Goal: Task Accomplishment & Management: Manage account settings

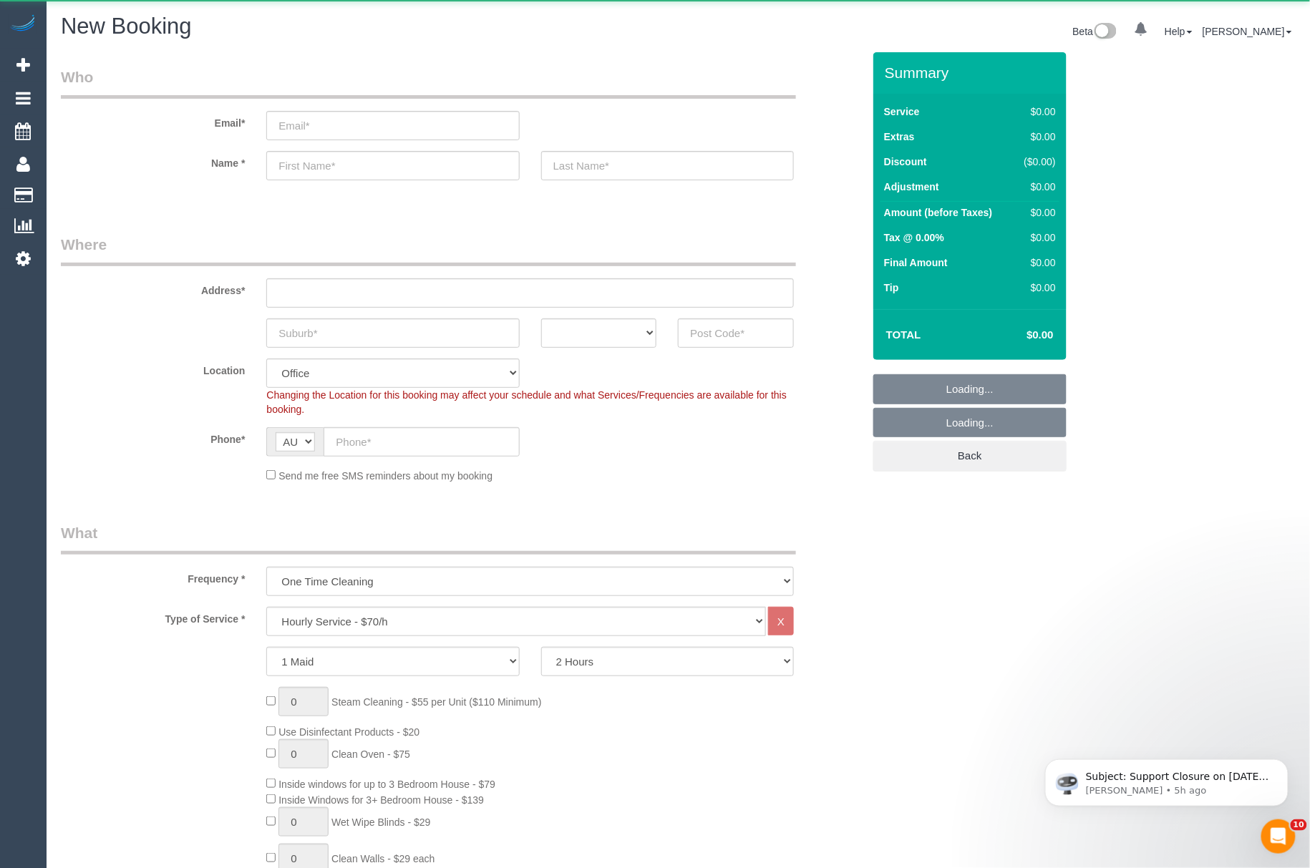
select select "object:13271"
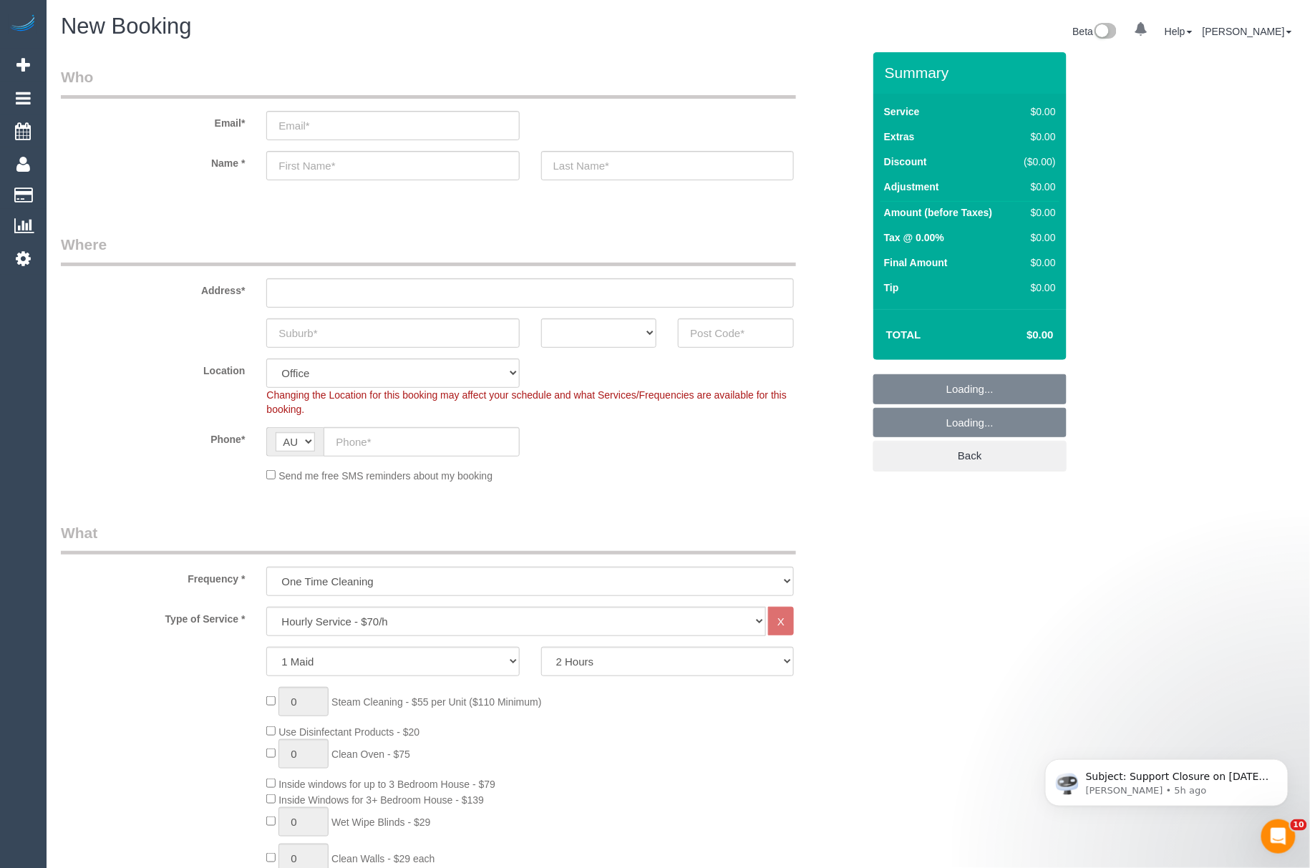
select select
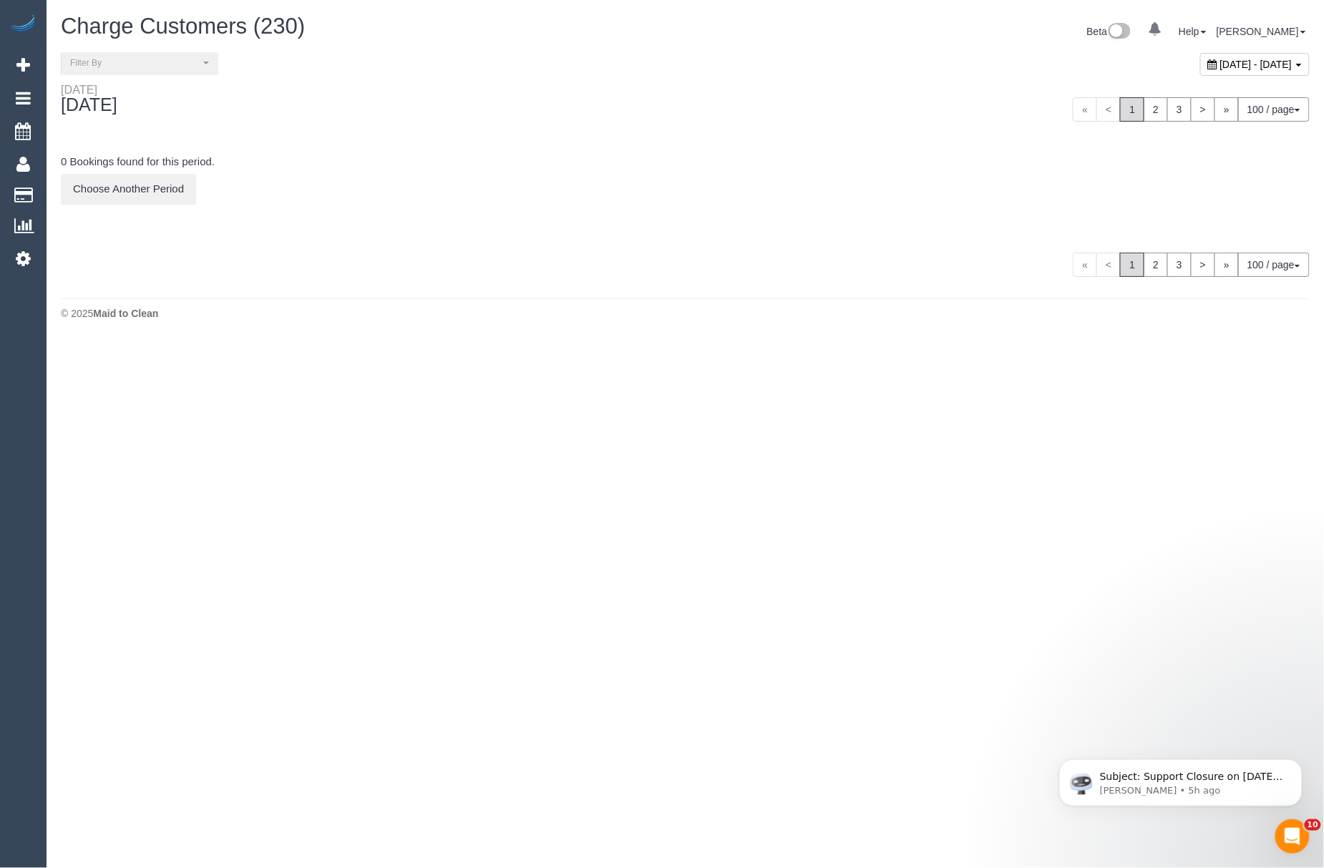
click at [1201, 72] on div "[DATE] - [DATE]" at bounding box center [1256, 64] width 110 height 23
type input "**********"
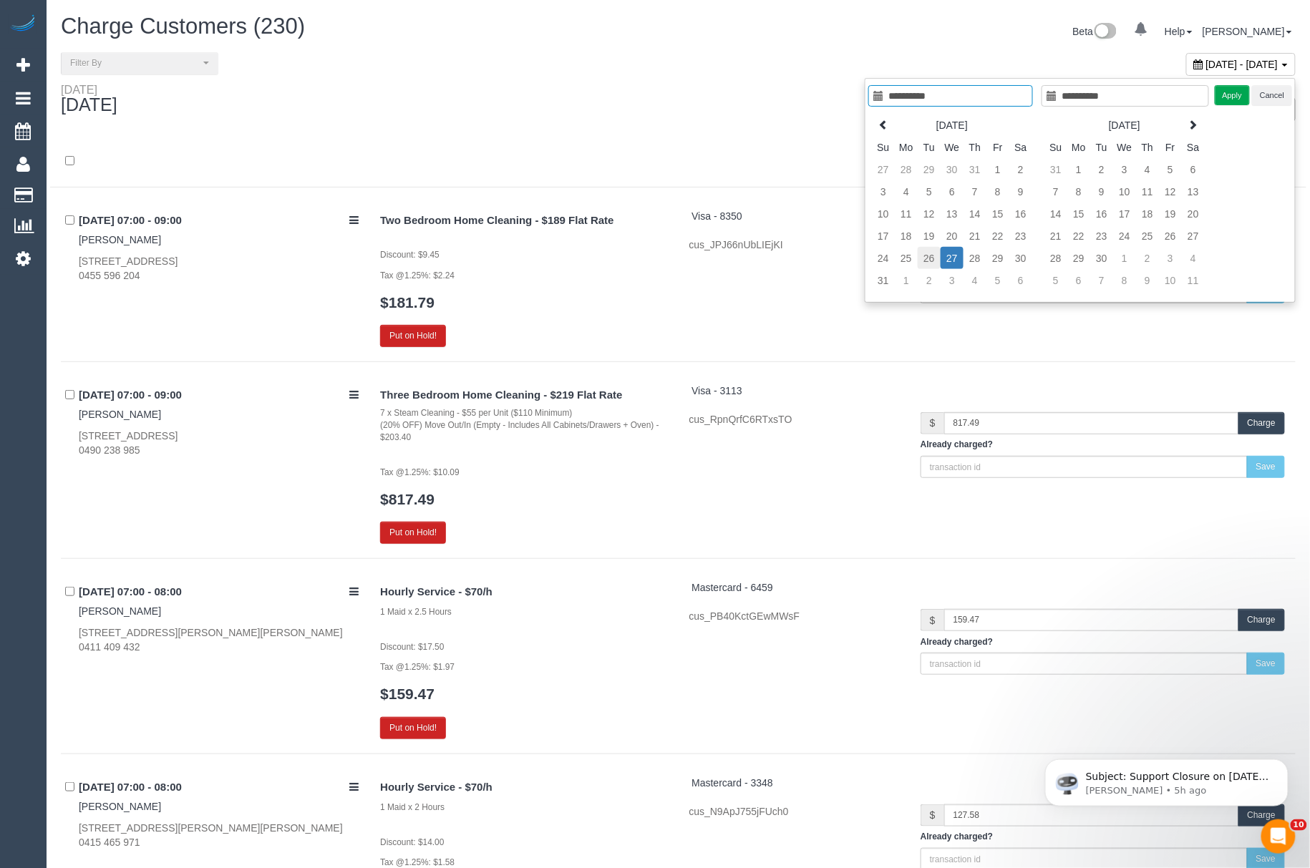
type input "**********"
click at [934, 251] on td "26" at bounding box center [929, 258] width 23 height 22
type input "**********"
click at [934, 251] on td "26" at bounding box center [929, 258] width 23 height 22
type input "**********"
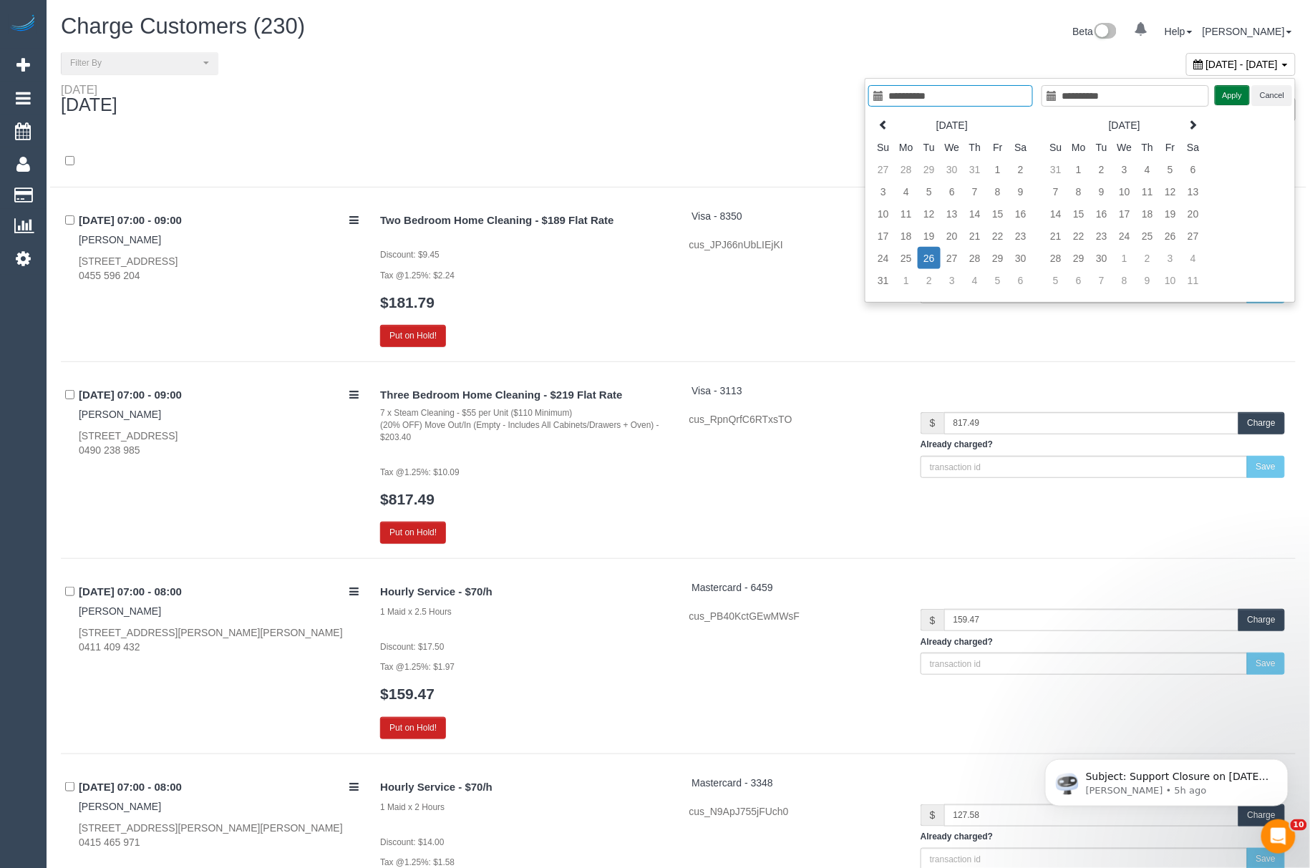
click at [1233, 97] on button "Apply" at bounding box center [1233, 95] width 36 height 21
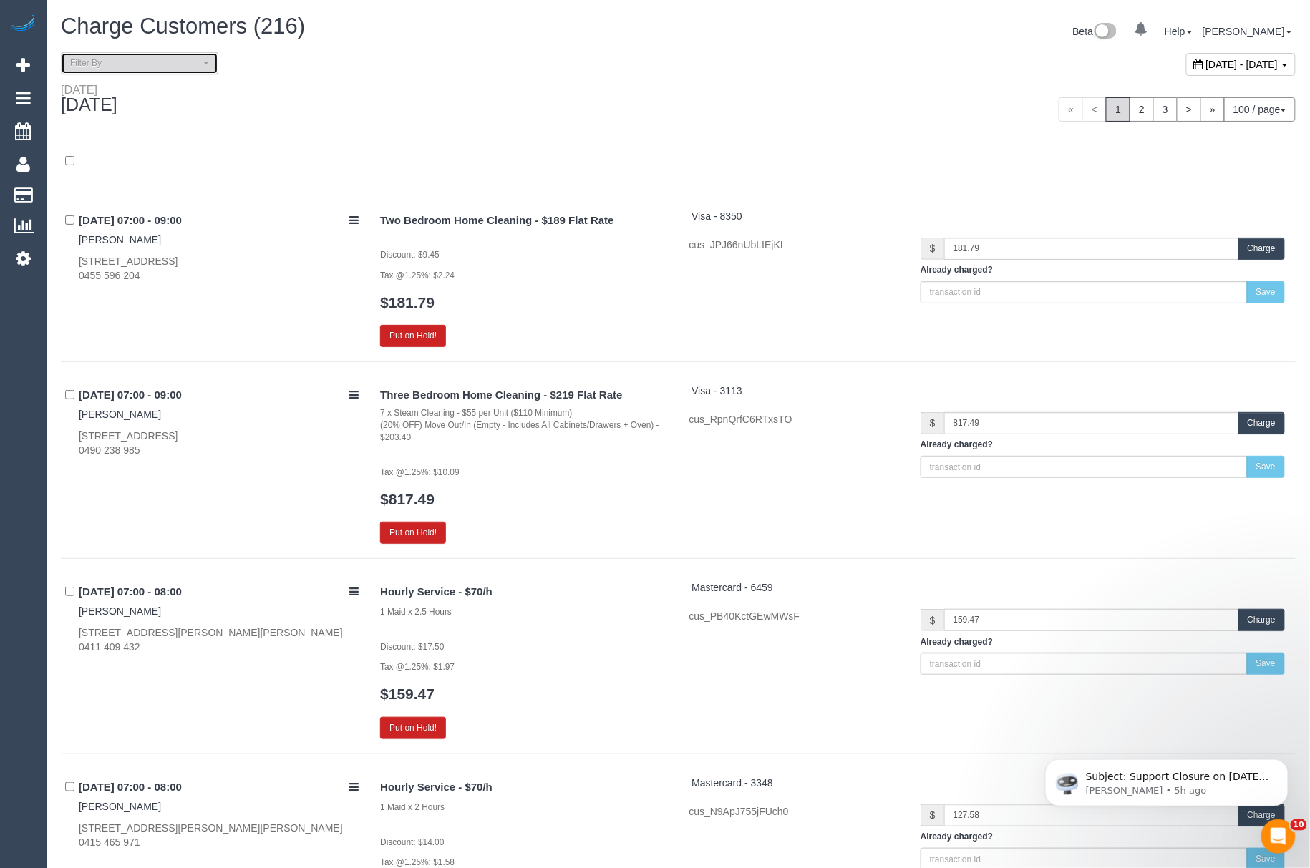
click at [143, 67] on span "Filter By" at bounding box center [135, 63] width 130 height 12
click at [135, 138] on link "Unpaid" at bounding box center [140, 143] width 156 height 19
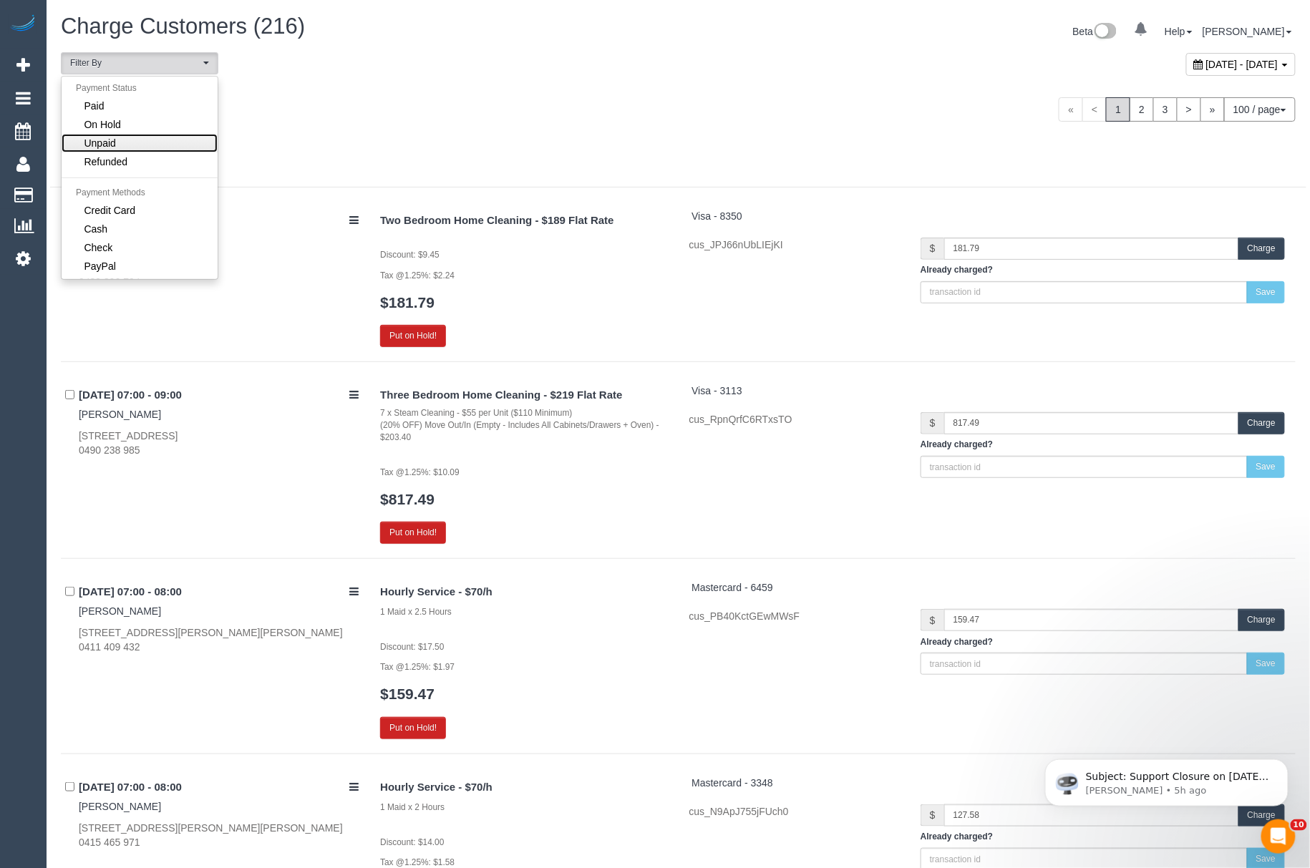
select select "******"
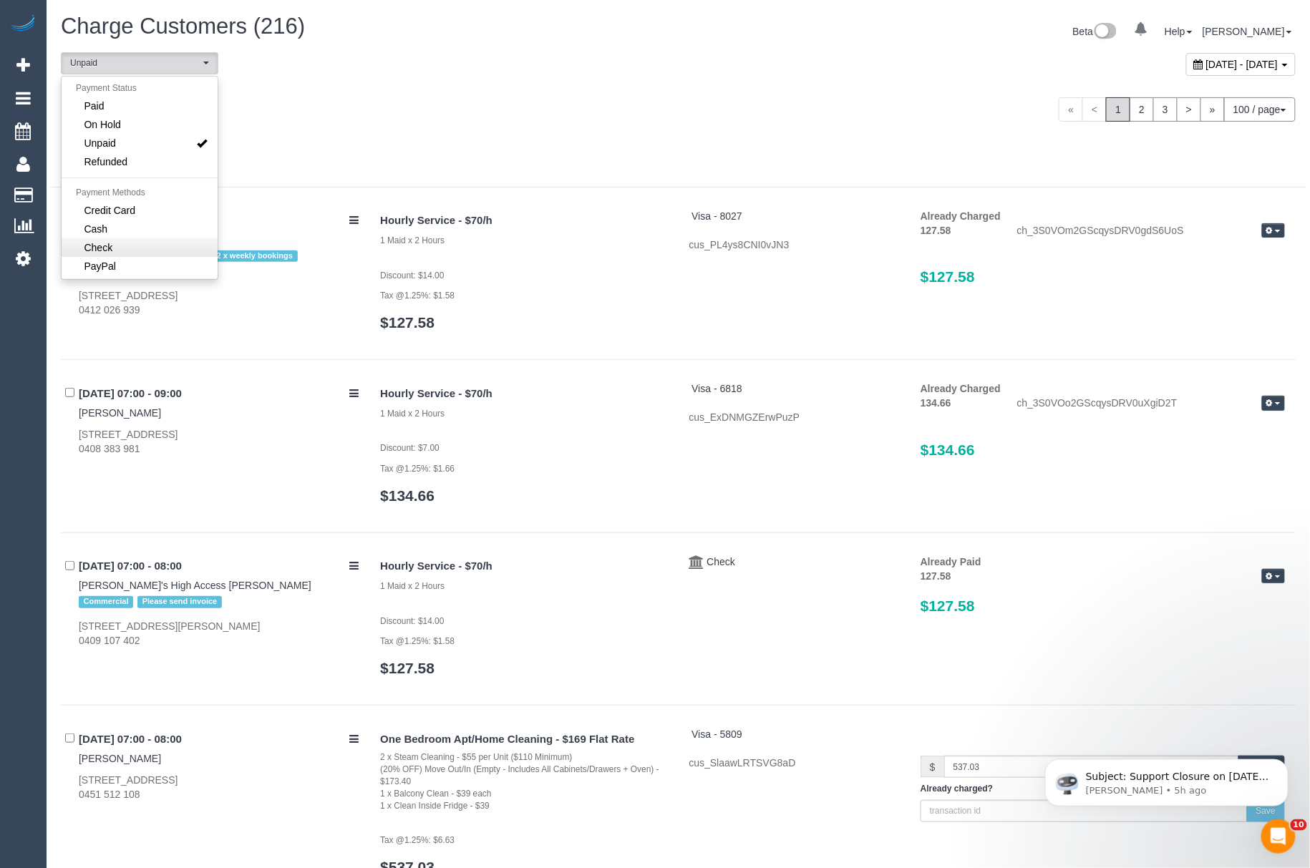
scroll to position [26, 0]
click at [126, 238] on link "Check" at bounding box center [140, 247] width 156 height 19
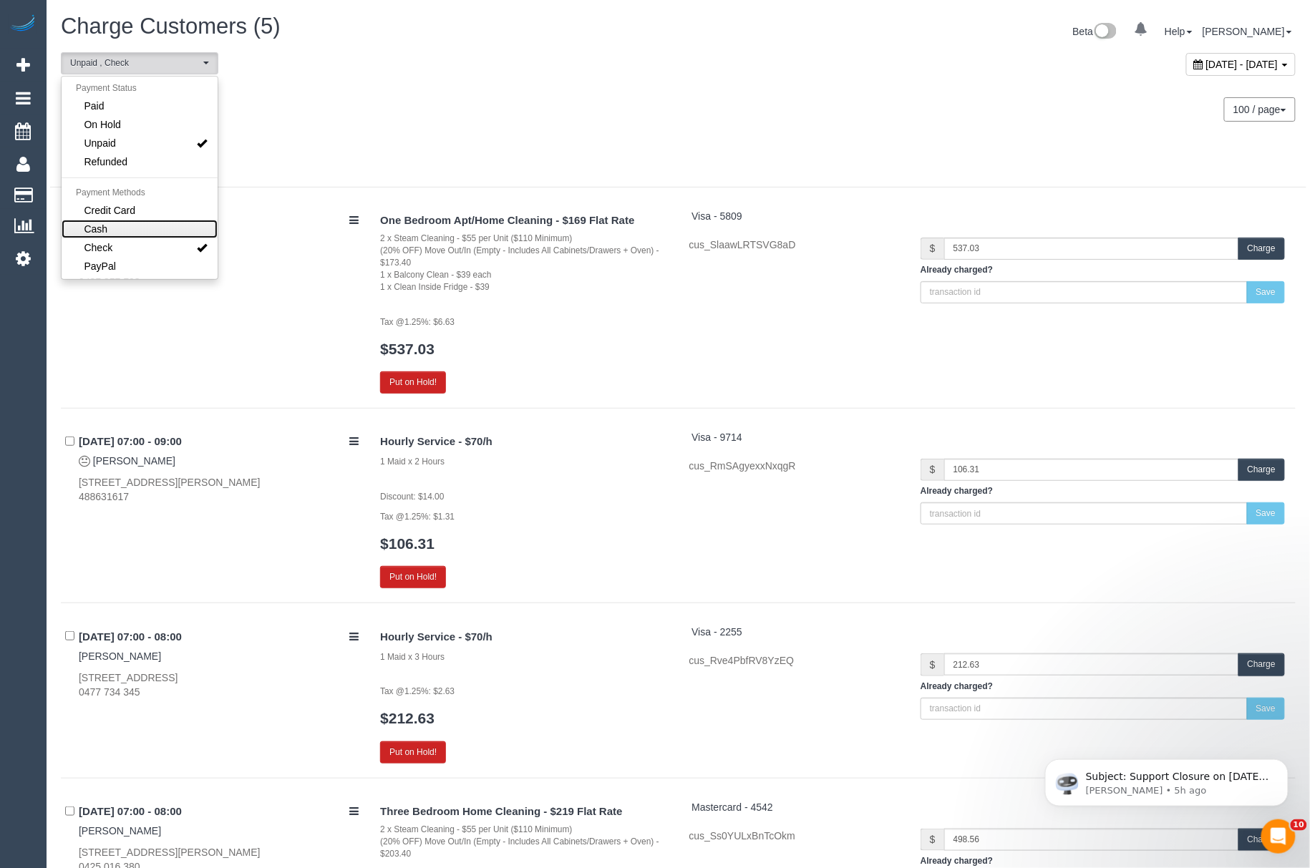
click at [129, 232] on link "Cash" at bounding box center [140, 229] width 156 height 19
click at [404, 136] on div at bounding box center [678, 162] width 1256 height 52
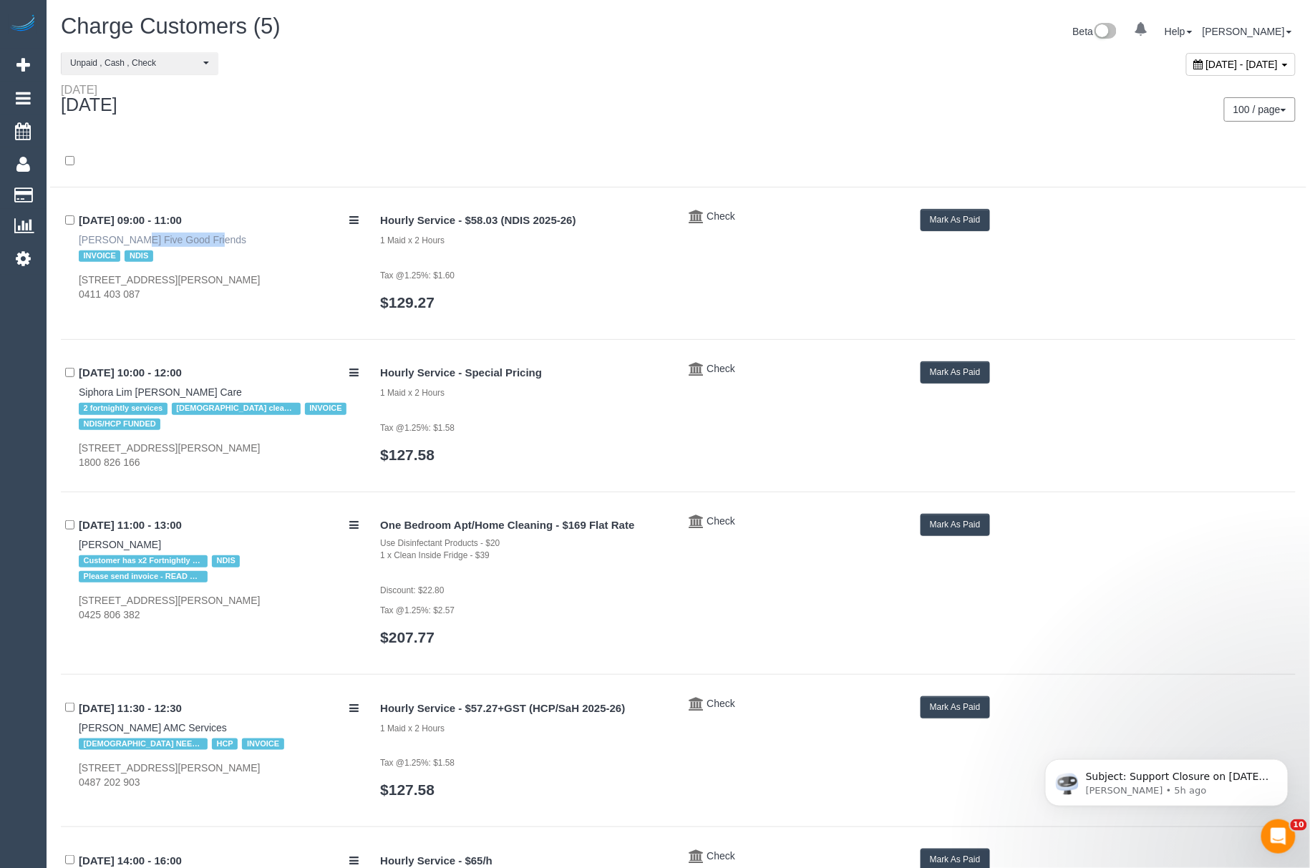
drag, startPoint x: 70, startPoint y: 242, endPoint x: 156, endPoint y: 241, distance: 85.9
click at [156, 241] on div "26/08/2025 09:00 - 11:00 Kathleen Aumont Five Good Friends INVOICE NDIS 40 Surr…" at bounding box center [215, 255] width 309 height 93
copy link "Kathleen Aumont"
drag, startPoint x: 73, startPoint y: 278, endPoint x: 294, endPoint y: 281, distance: 220.5
click at [294, 281] on div "26/08/2025 09:00 - 11:00 Kathleen Aumont Five Good Friends INVOICE NDIS 40 Surr…" at bounding box center [215, 255] width 309 height 93
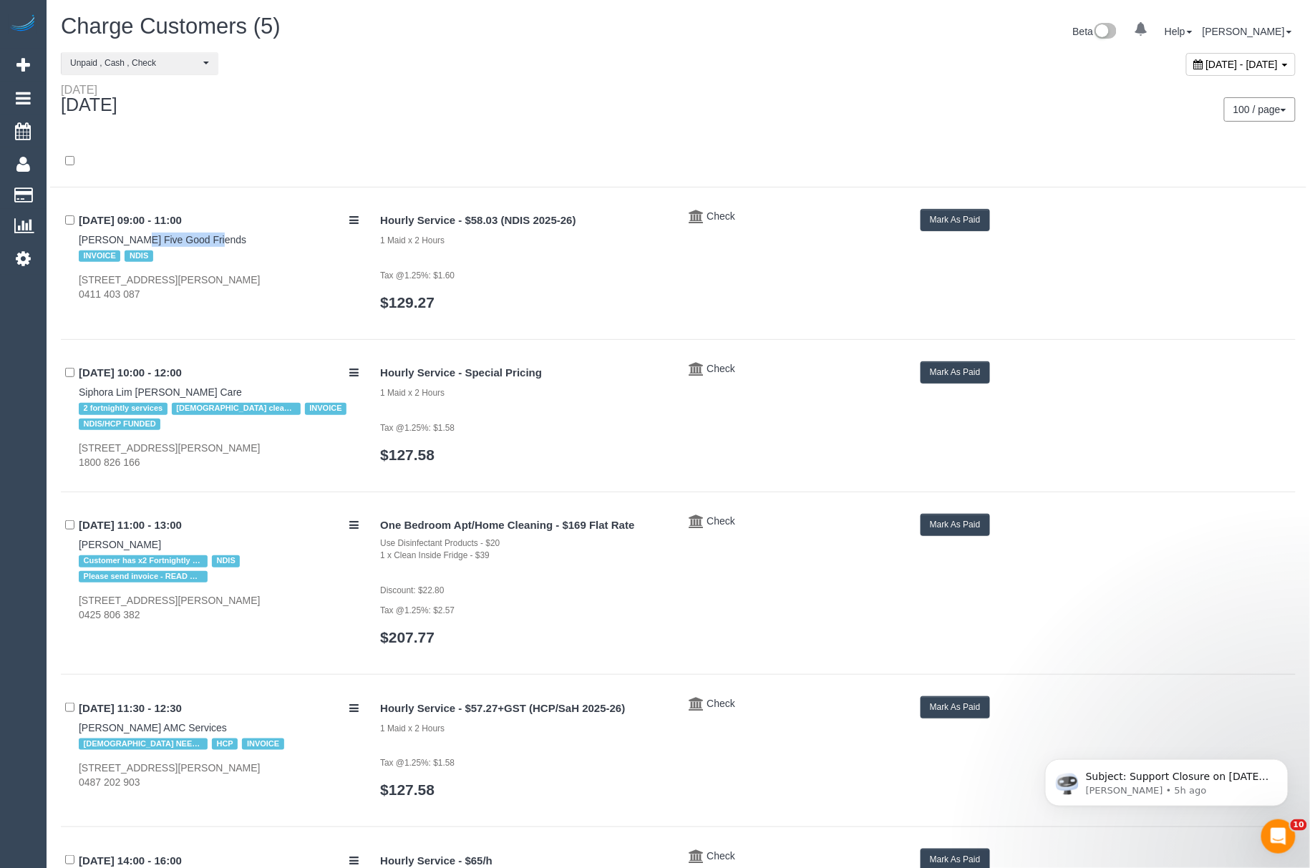
copy div "40 Surrey Road, Blackburn North, VIC 3130"
click at [101, 243] on link "Kathleen Aumont Five Good Friends" at bounding box center [163, 239] width 168 height 11
click at [951, 209] on button "Mark As Paid" at bounding box center [955, 220] width 69 height 22
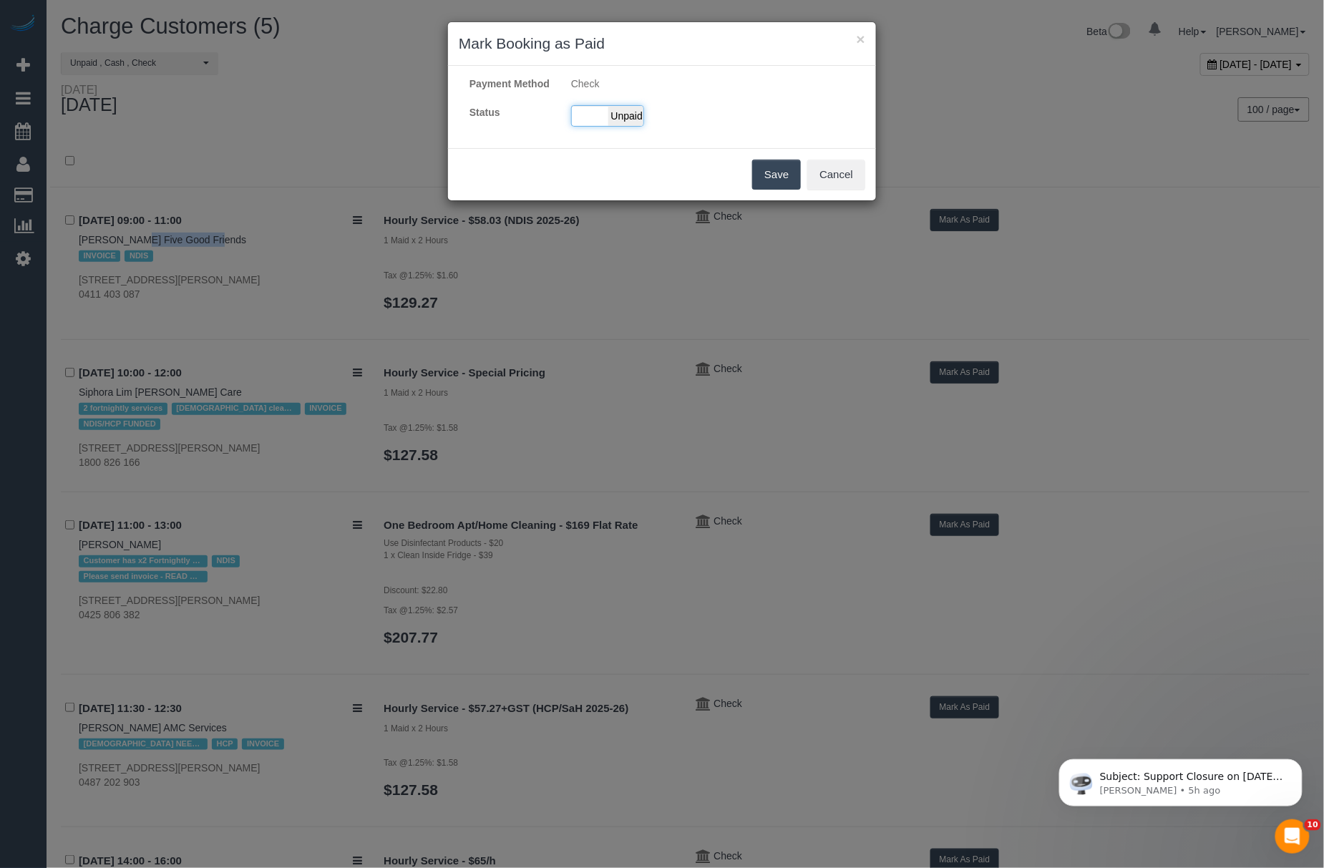
click at [631, 126] on span "Unpaid" at bounding box center [627, 116] width 36 height 20
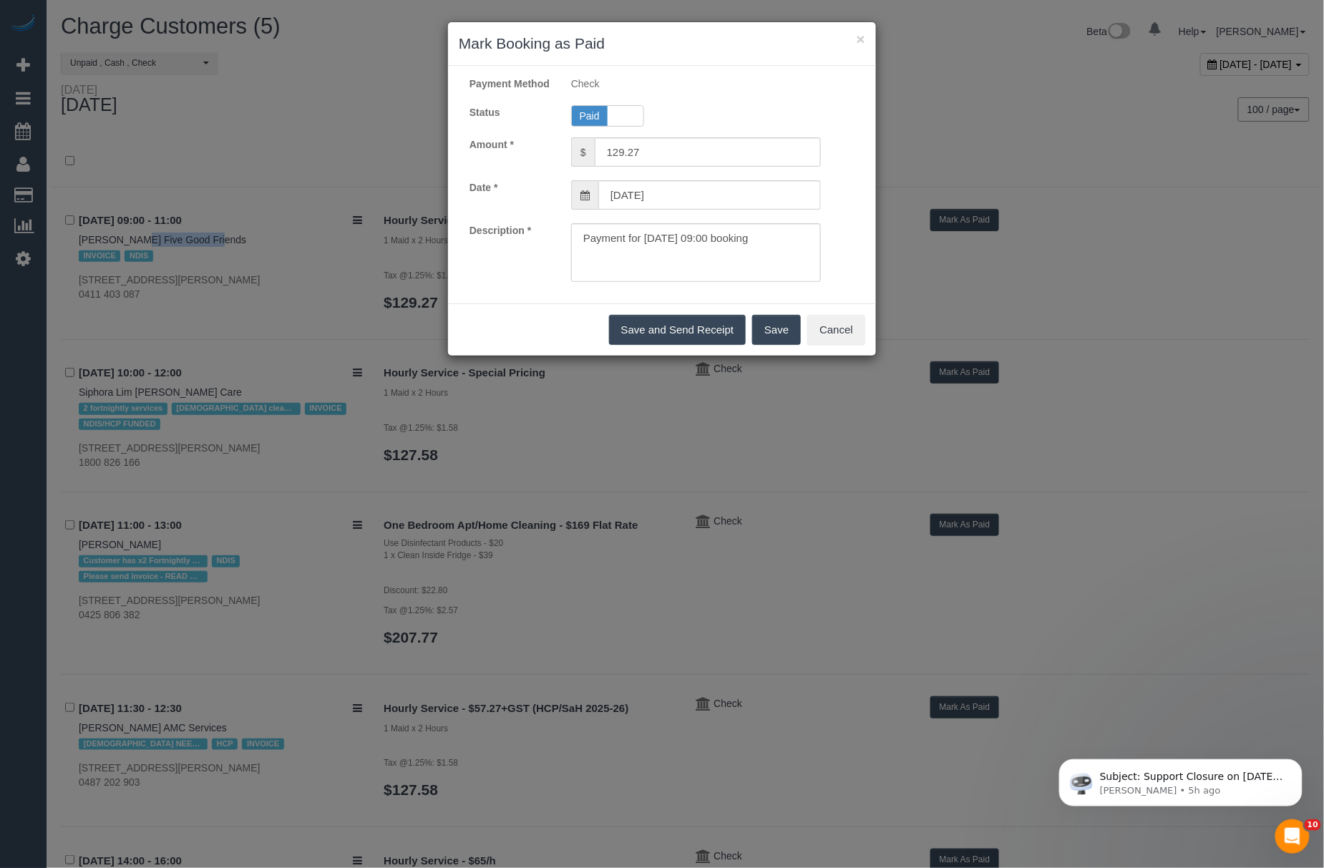
click at [763, 341] on button "Save" at bounding box center [776, 330] width 49 height 30
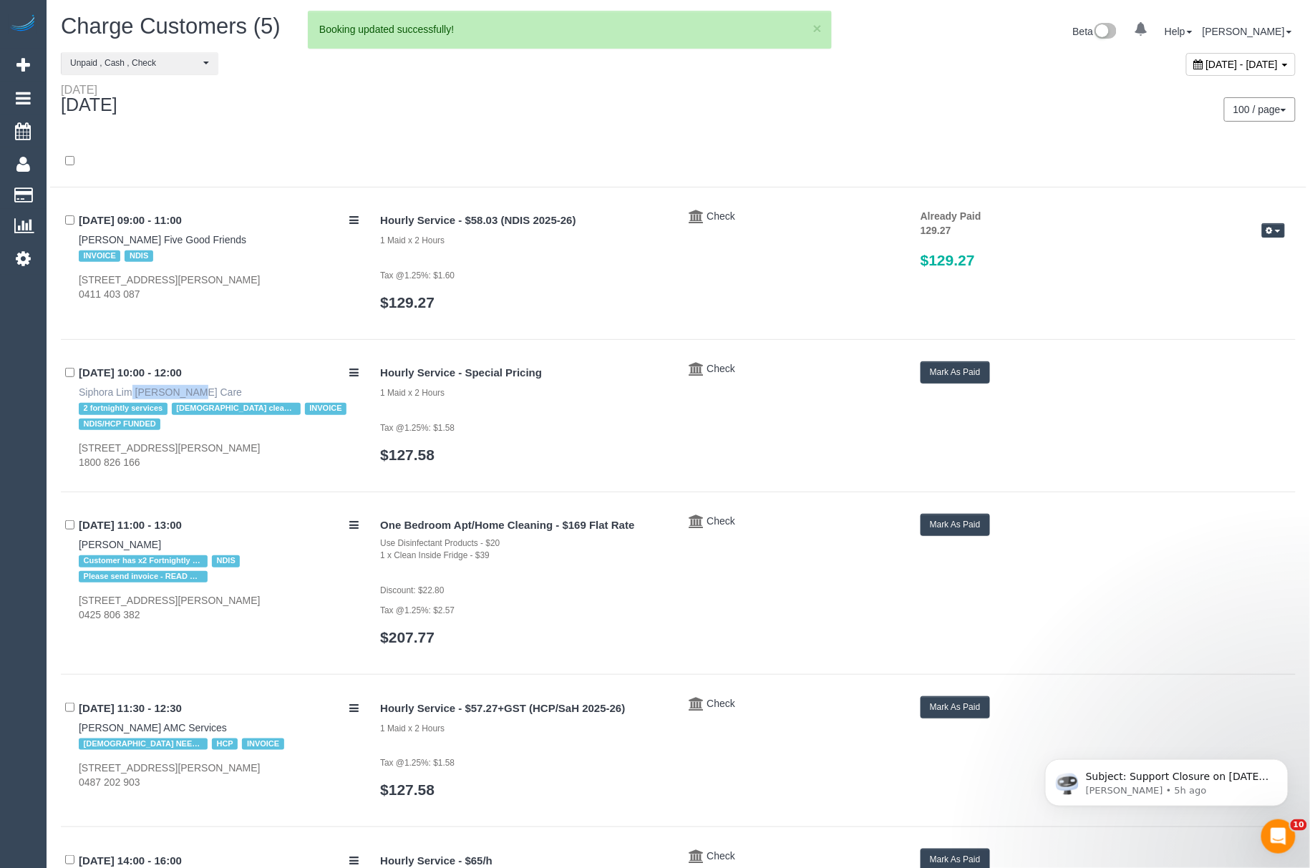
drag, startPoint x: 66, startPoint y: 397, endPoint x: 135, endPoint y: 397, distance: 68.7
click at [135, 397] on div "26/08/2025 10:00 - 12:00 Siphora Lim Hammond Care 2 fortnightly services Female…" at bounding box center [215, 416] width 309 height 108
copy link "Siphora Lim"
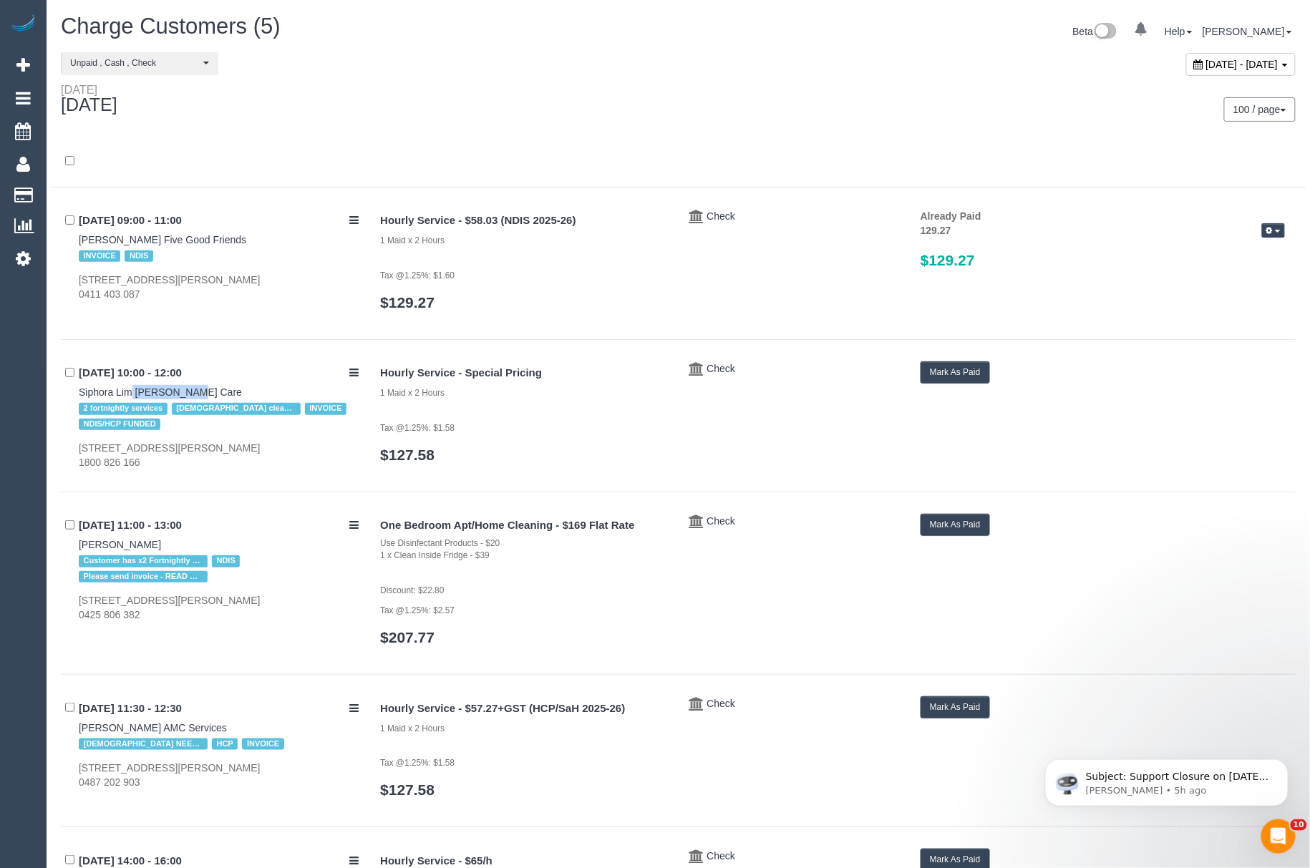
click at [965, 384] on button "Mark As Paid" at bounding box center [955, 373] width 69 height 22
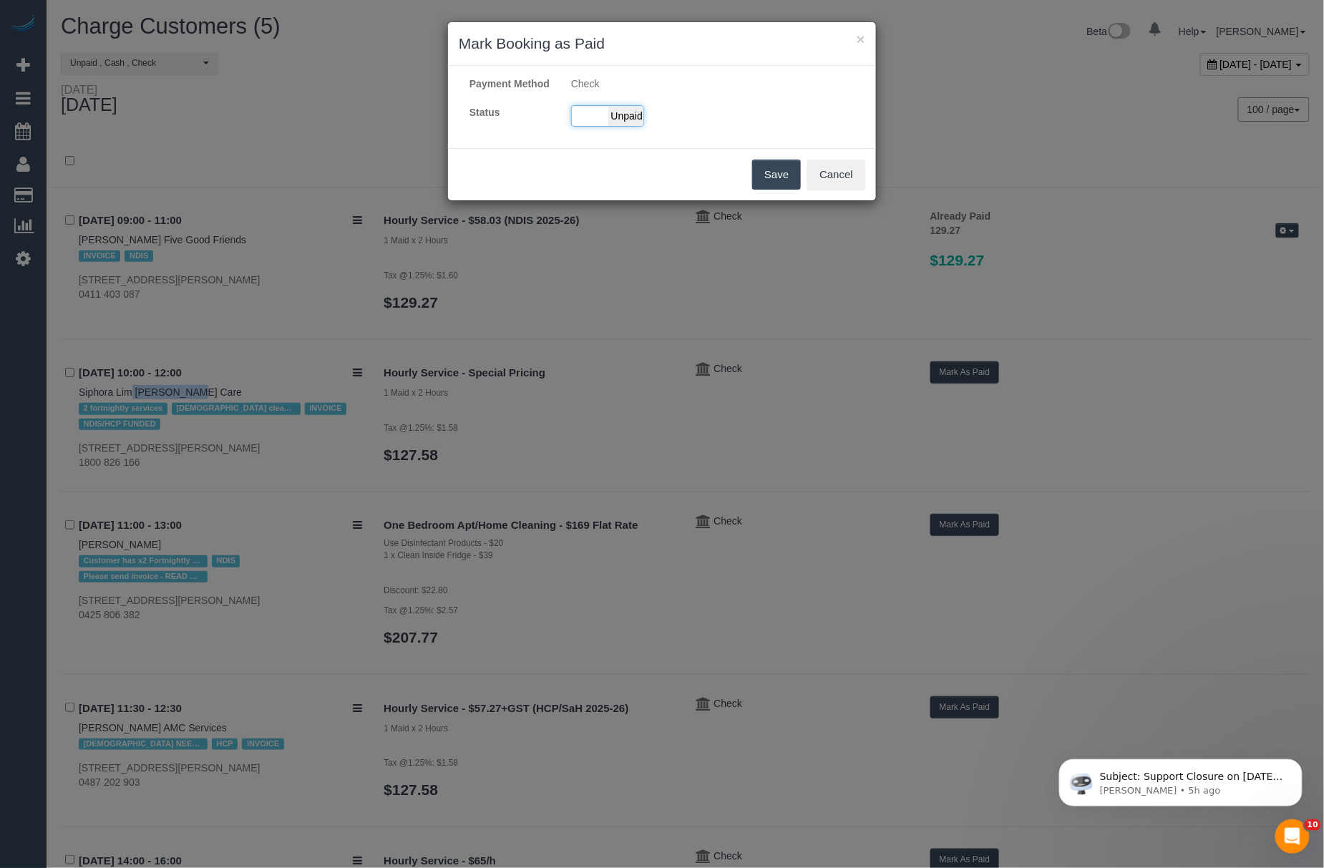
click at [629, 126] on span "Unpaid" at bounding box center [627, 116] width 36 height 20
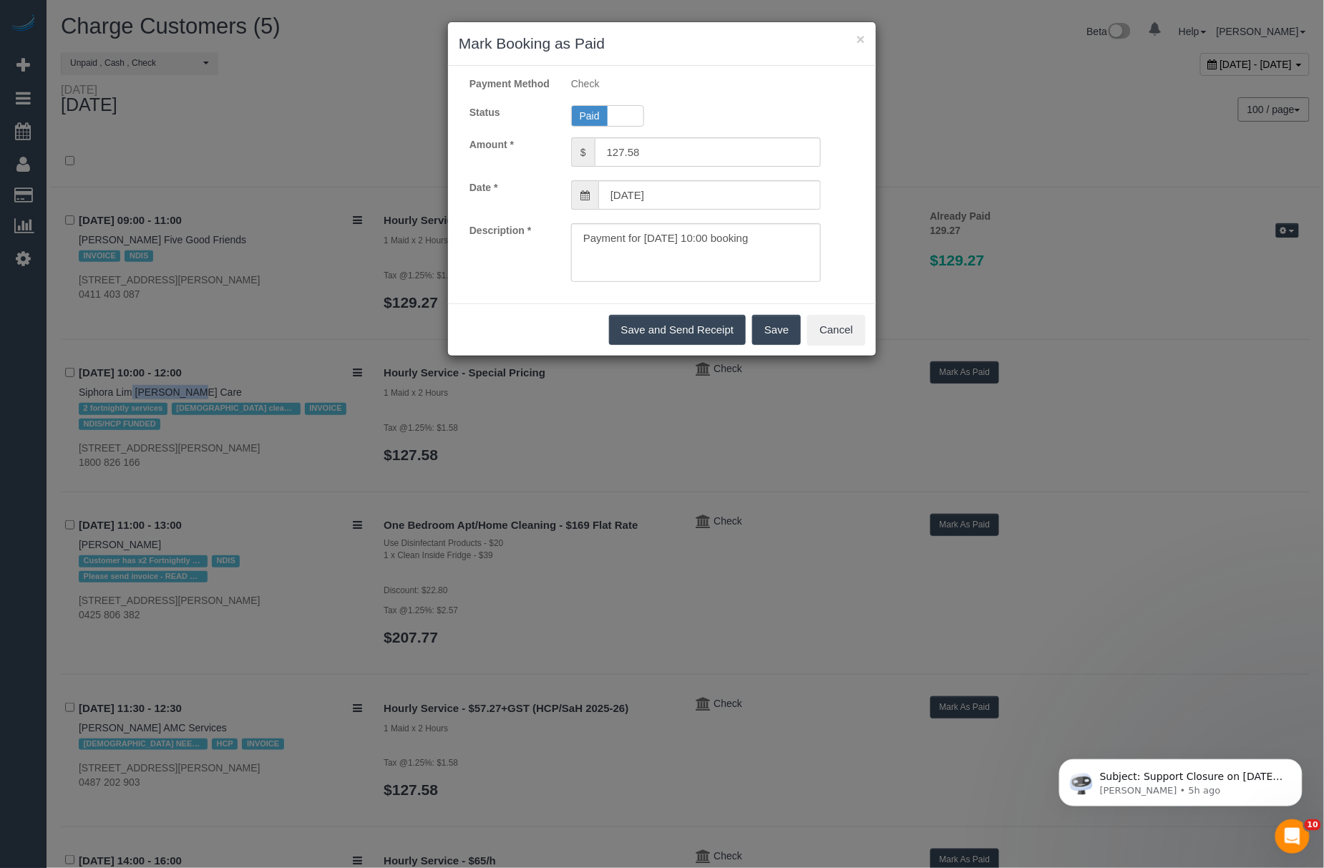
drag, startPoint x: 788, startPoint y: 341, endPoint x: 1026, endPoint y: 394, distance: 244.2
click at [788, 342] on button "Save" at bounding box center [776, 330] width 49 height 30
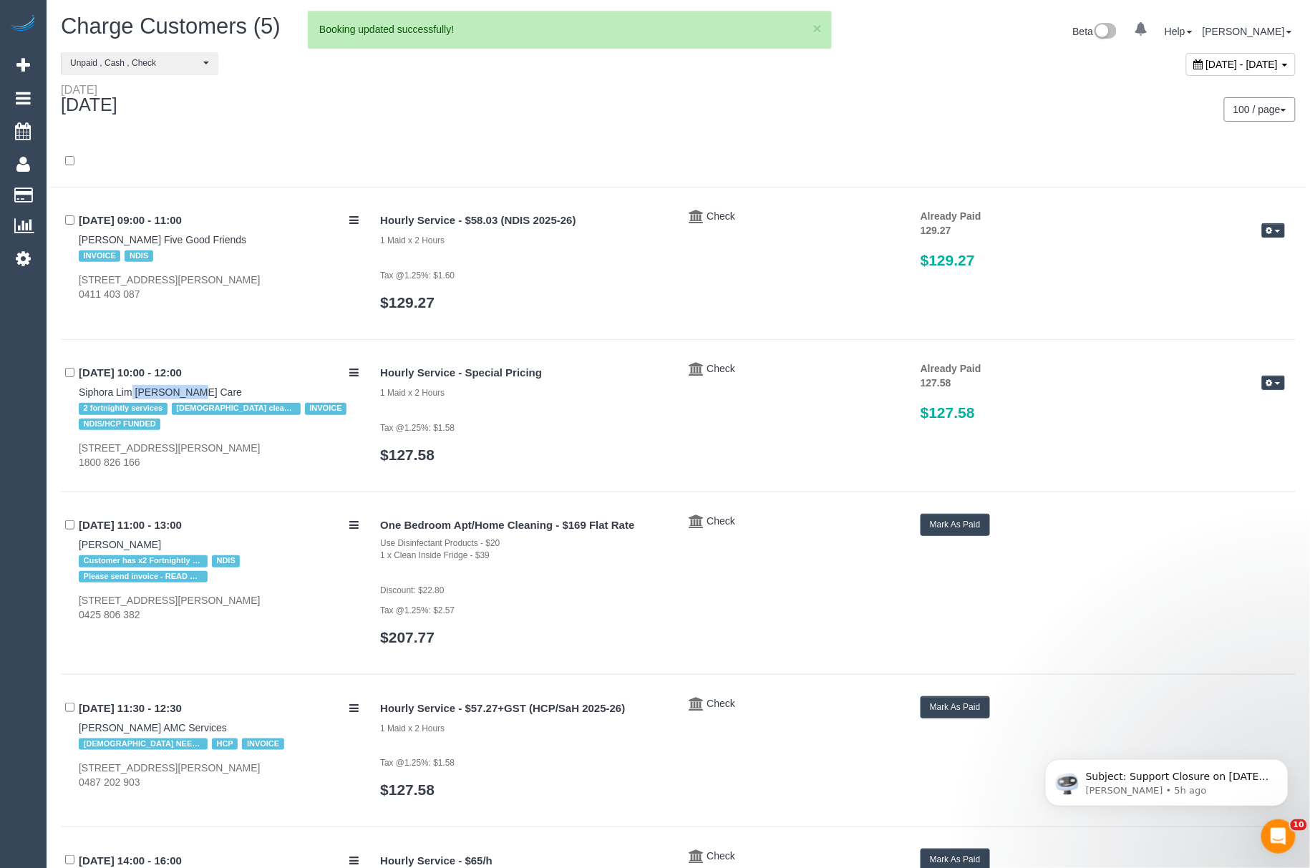
drag, startPoint x: 54, startPoint y: 538, endPoint x: 155, endPoint y: 538, distance: 100.2
click at [155, 538] on div "**********" at bounding box center [678, 556] width 1256 height 1009
copy link "Ramelle Lewis"
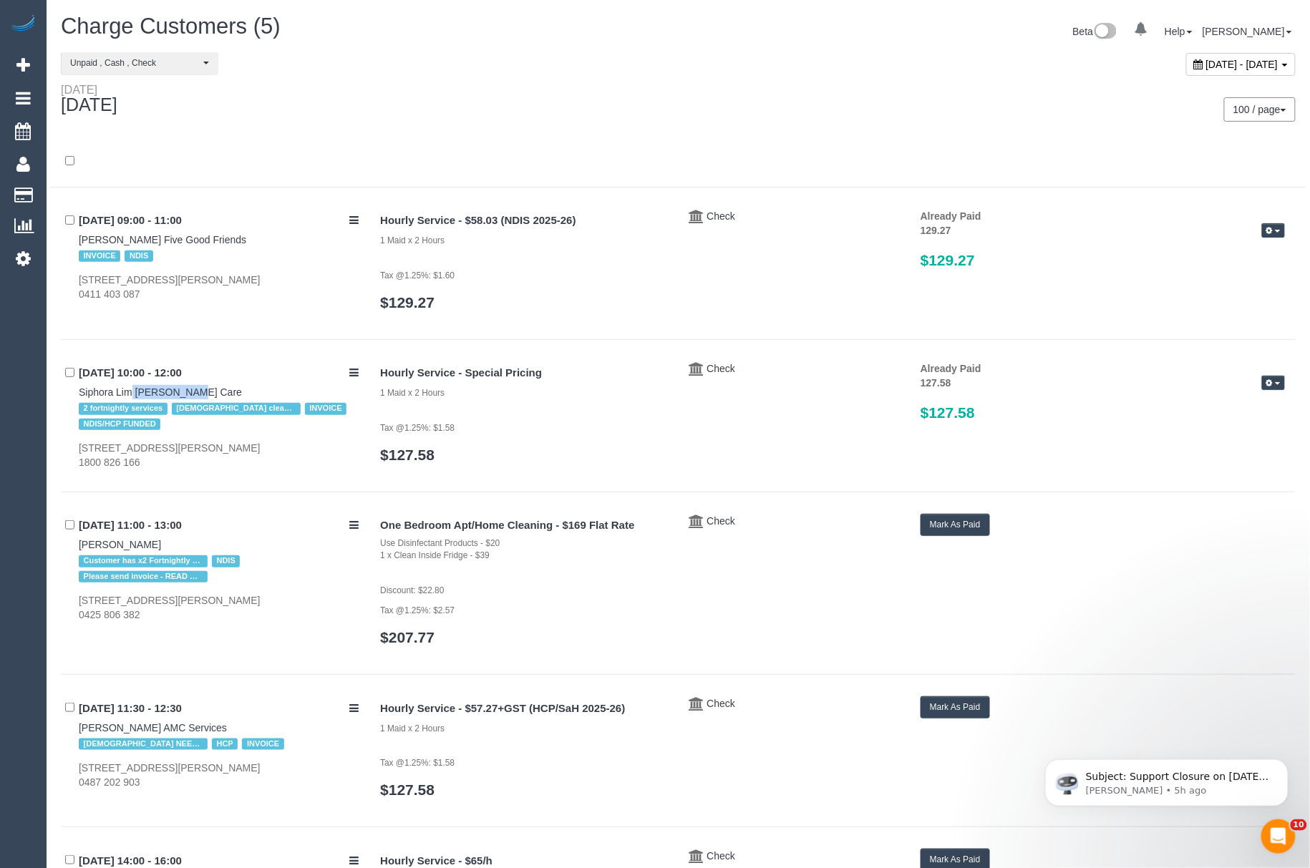
click at [942, 528] on button "Mark As Paid" at bounding box center [955, 525] width 69 height 22
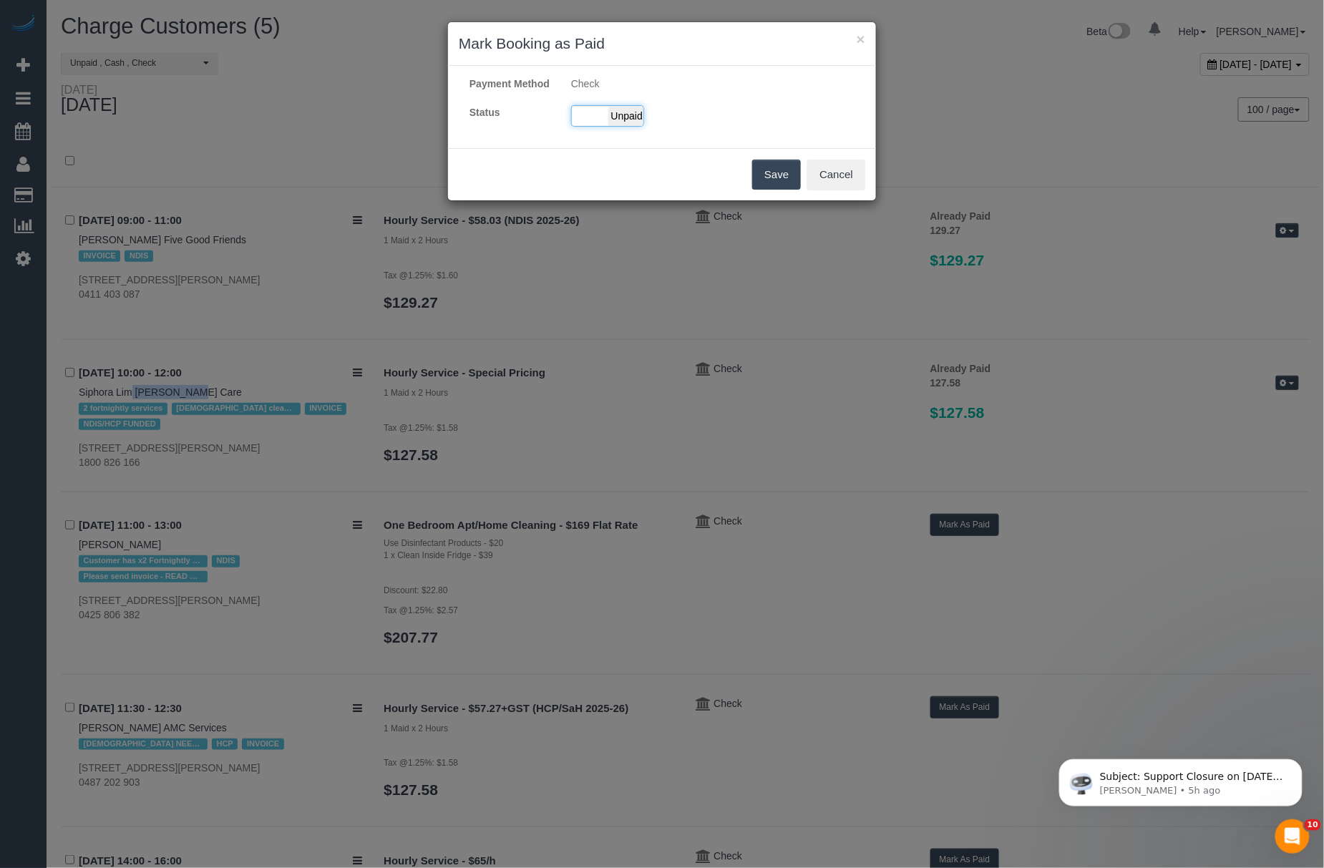
click at [621, 122] on span "Unpaid" at bounding box center [627, 116] width 36 height 20
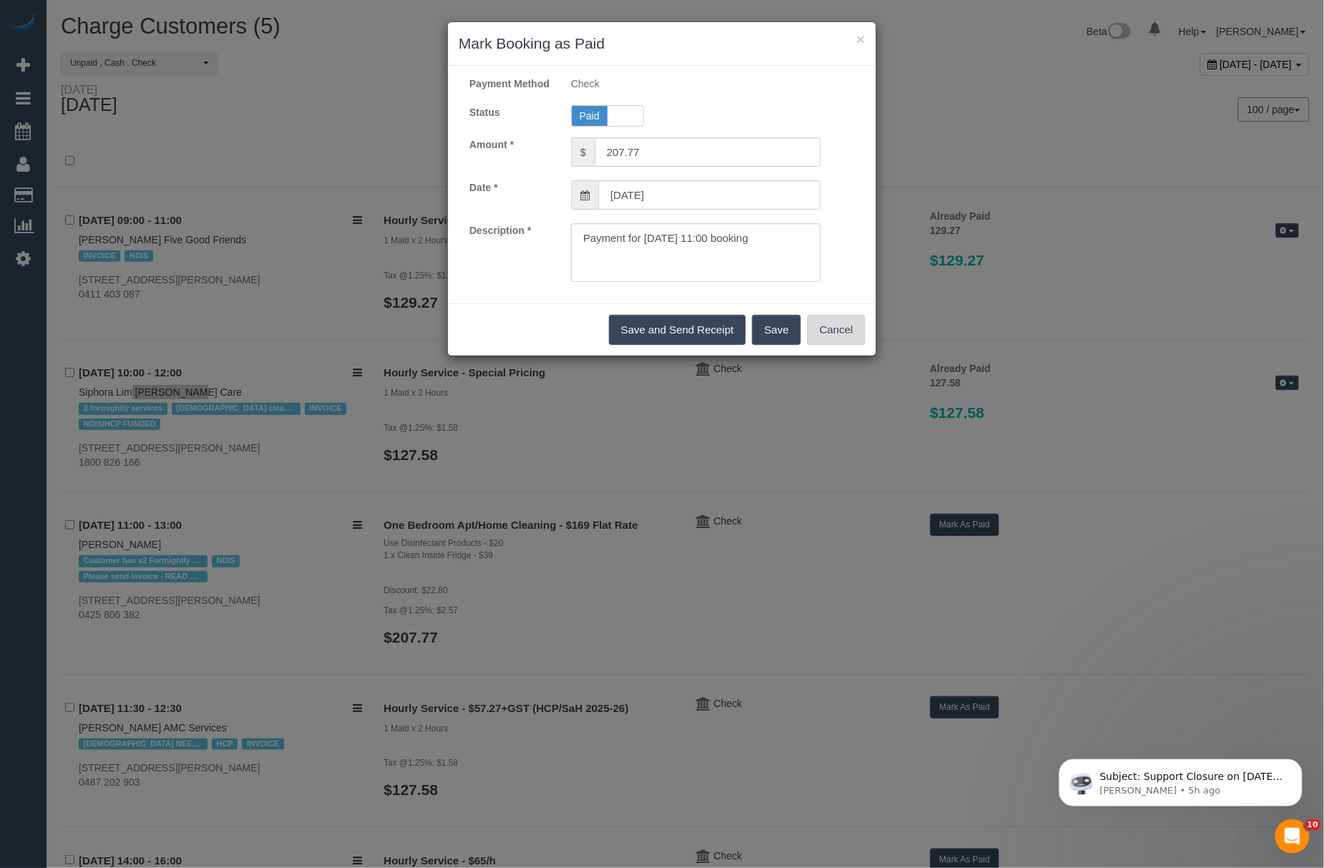
click at [816, 344] on button "Cancel" at bounding box center [837, 330] width 58 height 30
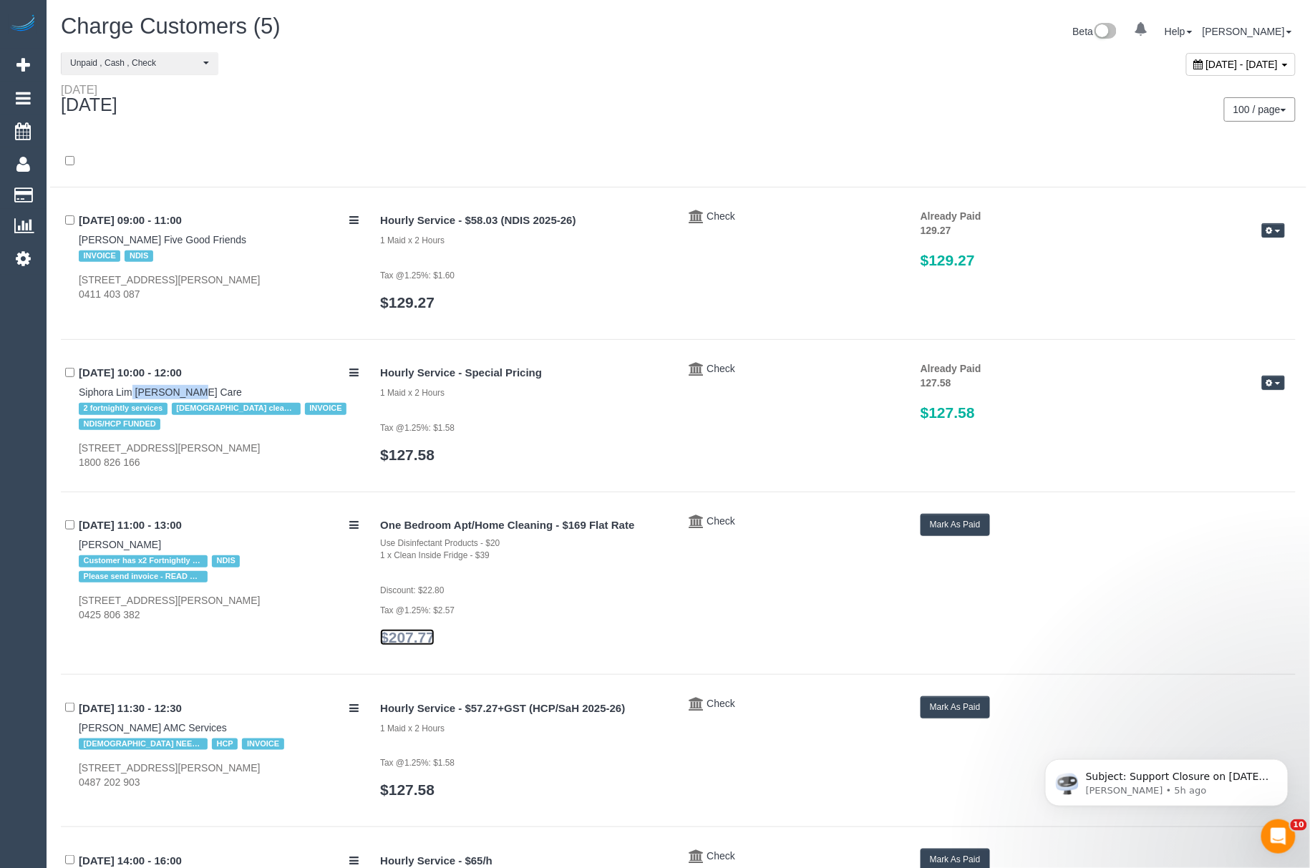
click at [405, 633] on link "$207.77" at bounding box center [407, 637] width 54 height 16
click at [941, 517] on button "Mark As Paid" at bounding box center [955, 525] width 69 height 22
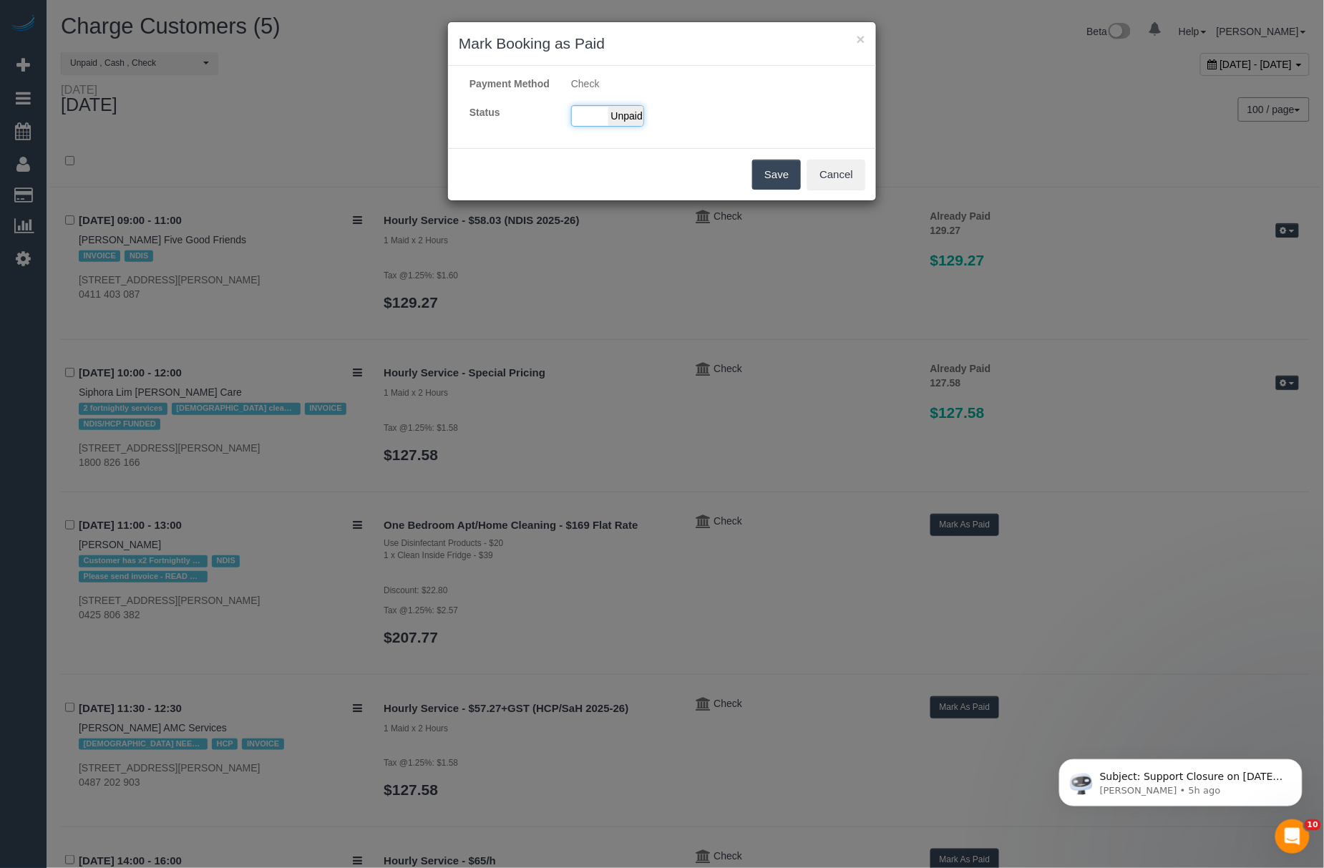
drag, startPoint x: 603, startPoint y: 152, endPoint x: 608, endPoint y: 122, distance: 31.2
click at [603, 148] on div "Payment Method Check Status Paid Unpaid" at bounding box center [662, 107] width 428 height 82
click at [609, 122] on span "Unpaid" at bounding box center [627, 116] width 36 height 20
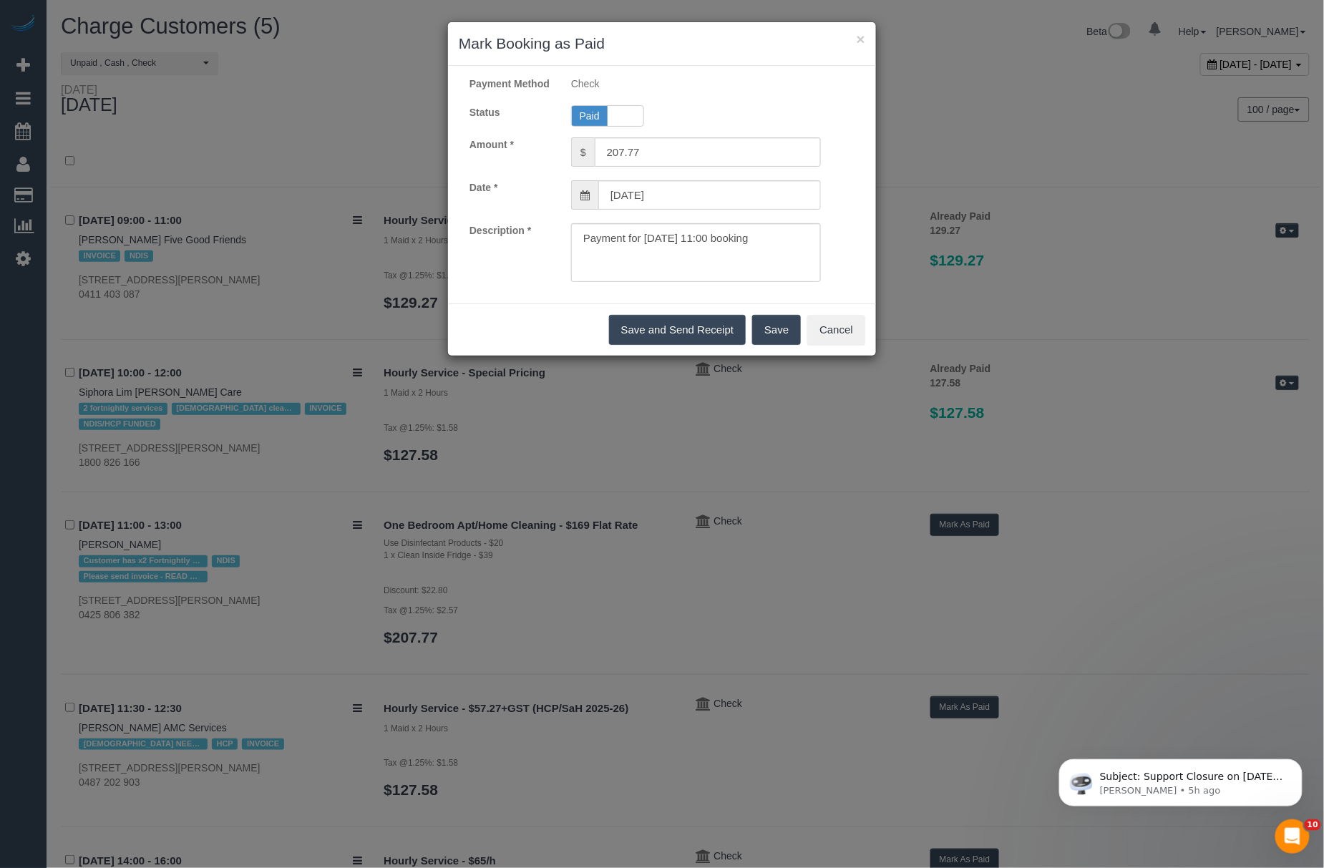
click at [766, 345] on button "Save" at bounding box center [776, 330] width 49 height 30
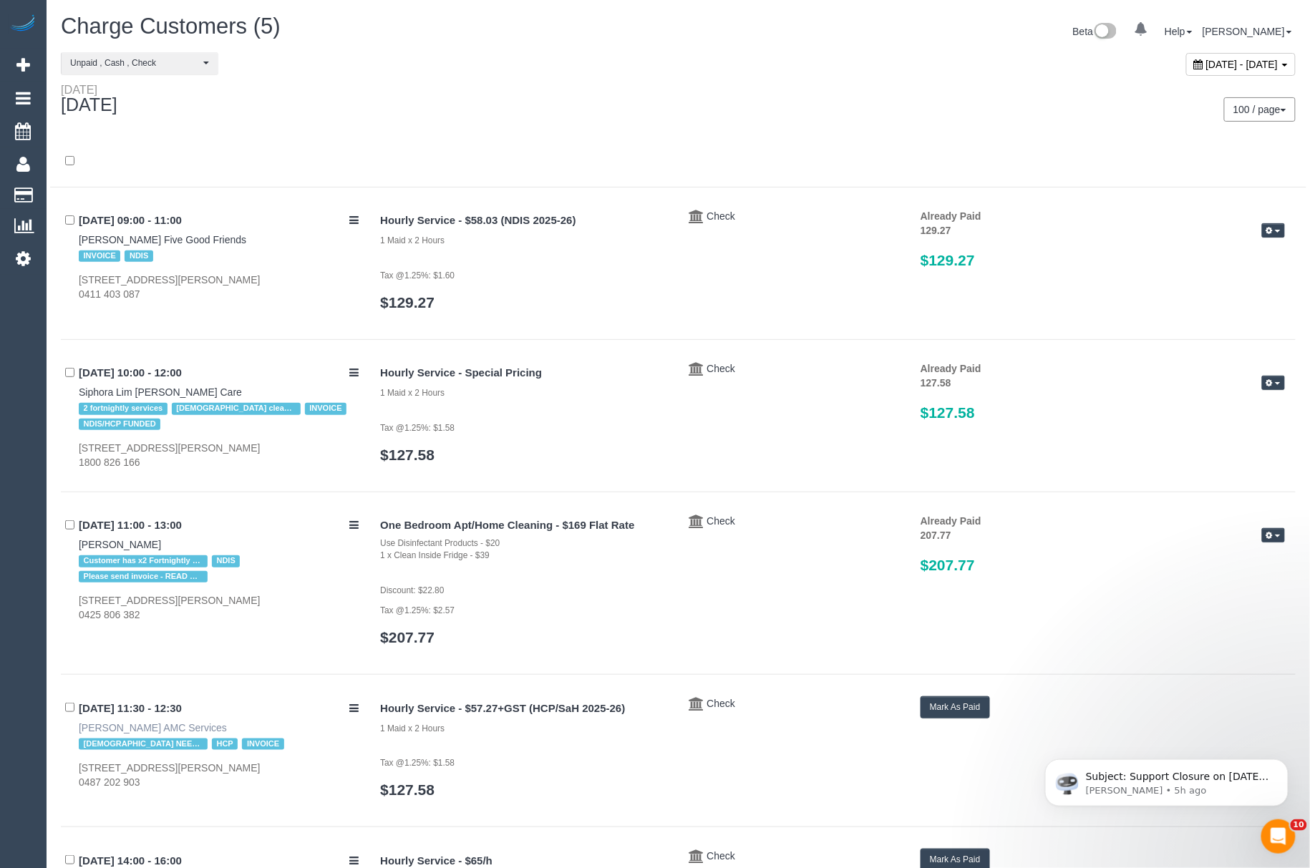
drag, startPoint x: 73, startPoint y: 728, endPoint x: 185, endPoint y: 734, distance: 111.8
click at [185, 734] on div "26/08/2025 11:30 - 12:30 Mrs Maya HERDEGEN AMC Services FEMALE NEEDED HCP INVOI…" at bounding box center [215, 743] width 309 height 93
copy link "[PERSON_NAME]"
click at [218, 730] on link "Mrs Maya HERDEGEN AMC Services" at bounding box center [153, 727] width 148 height 11
click at [964, 709] on button "Mark As Paid" at bounding box center [955, 708] width 69 height 22
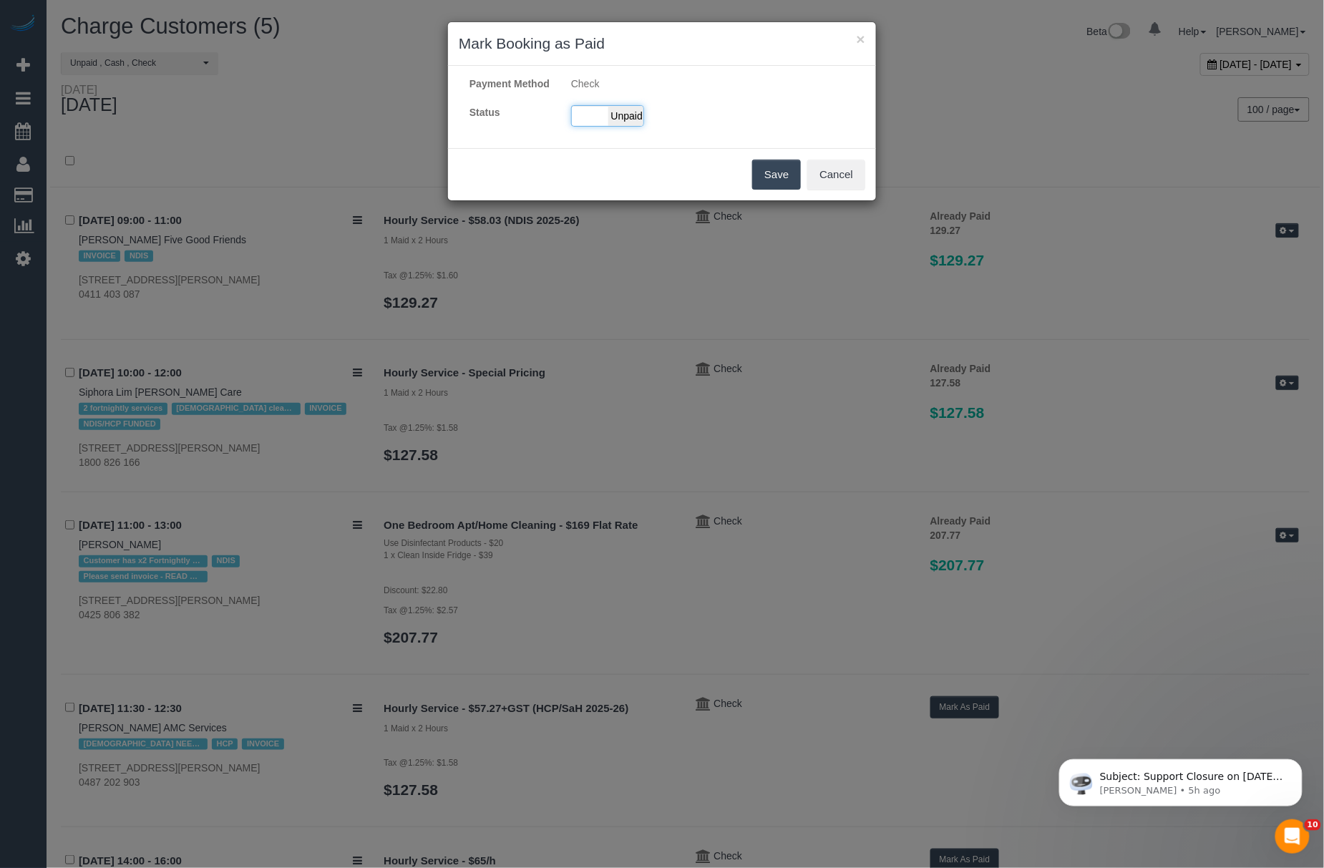
click at [614, 126] on span "Unpaid" at bounding box center [627, 116] width 36 height 20
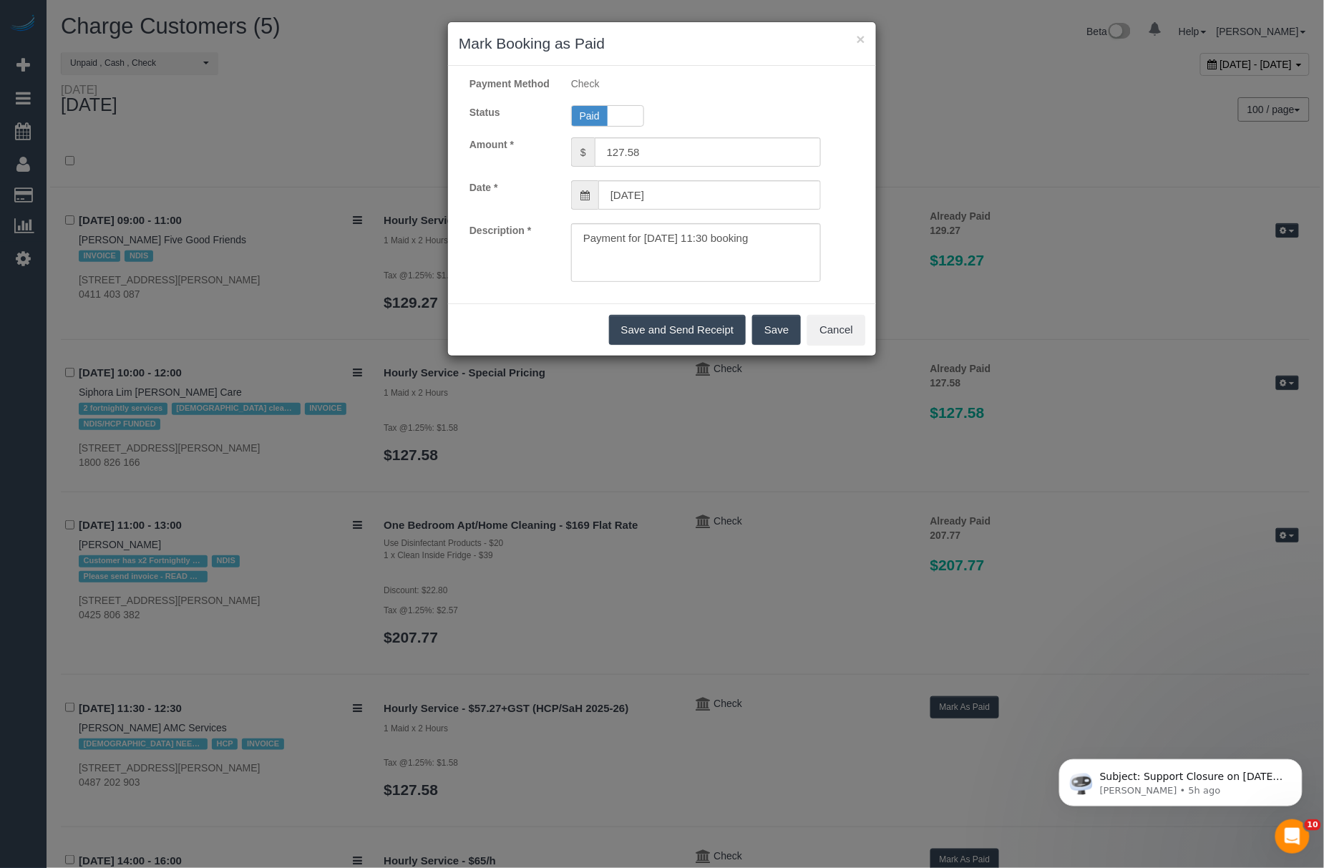
click at [779, 336] on button "Save" at bounding box center [776, 330] width 49 height 30
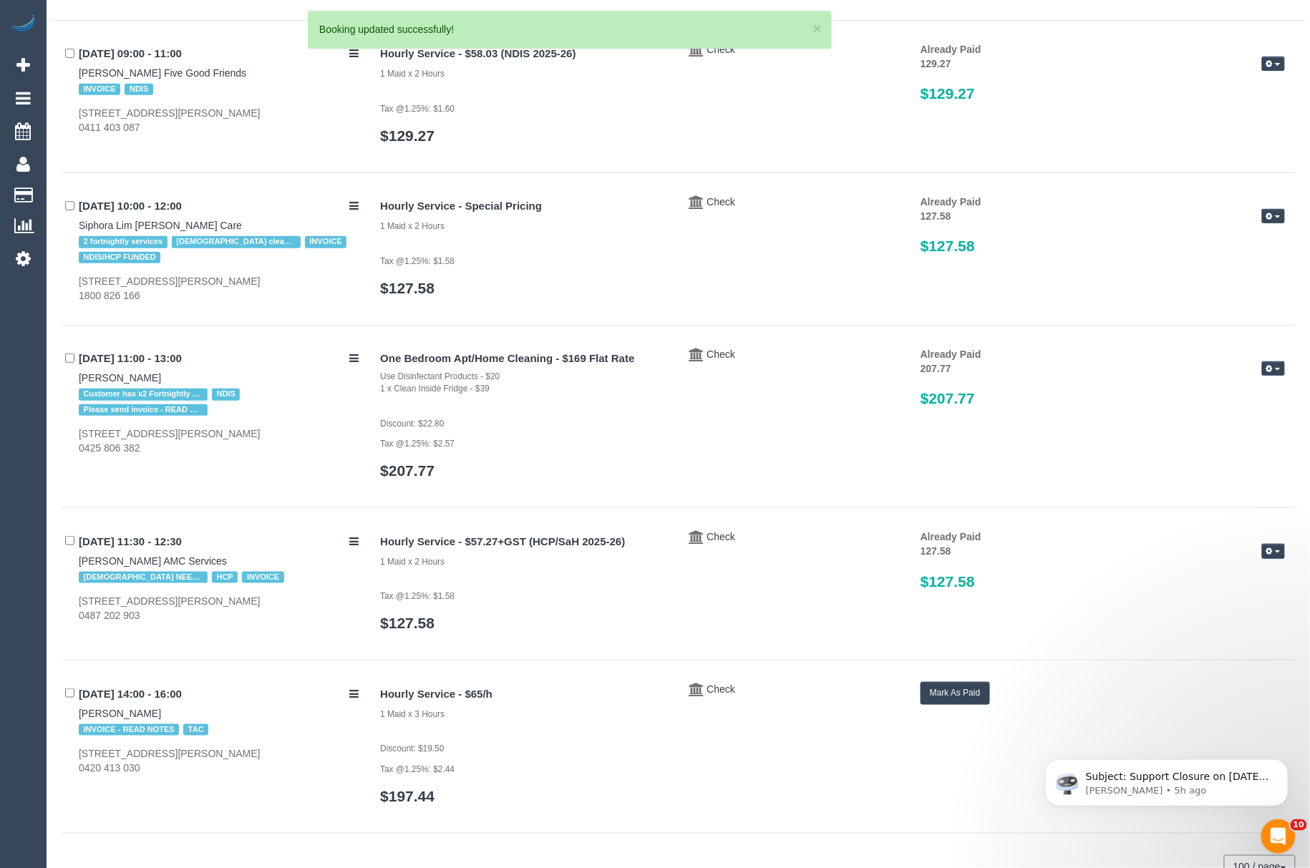
scroll to position [244, 0]
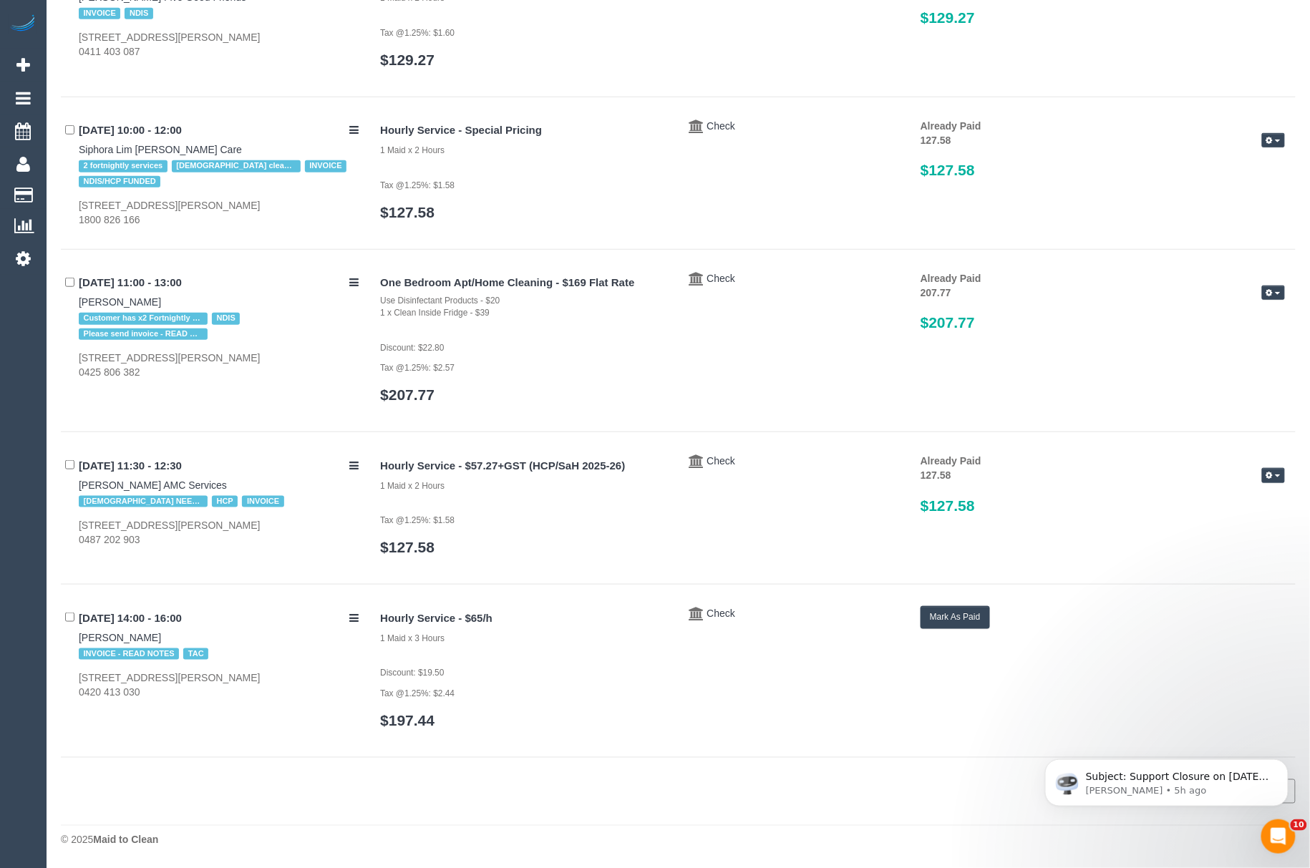
drag, startPoint x: 75, startPoint y: 646, endPoint x: 145, endPoint y: 634, distance: 70.4
click at [145, 634] on div "26/08/2025 14:00 - 16:00 Gavin Khaw INVOICE - READ NOTES TAC 3/7 Gladys Grove, …" at bounding box center [215, 652] width 309 height 93
drag, startPoint x: 63, startPoint y: 634, endPoint x: 141, endPoint y: 641, distance: 78.4
click at [141, 641] on div "26/08/2025 14:00 - 16:00 Gavin Khaw INVOICE - READ NOTES TAC 3/7 Gladys Grove, …" at bounding box center [215, 652] width 309 height 93
copy link "Gavin Khaw"
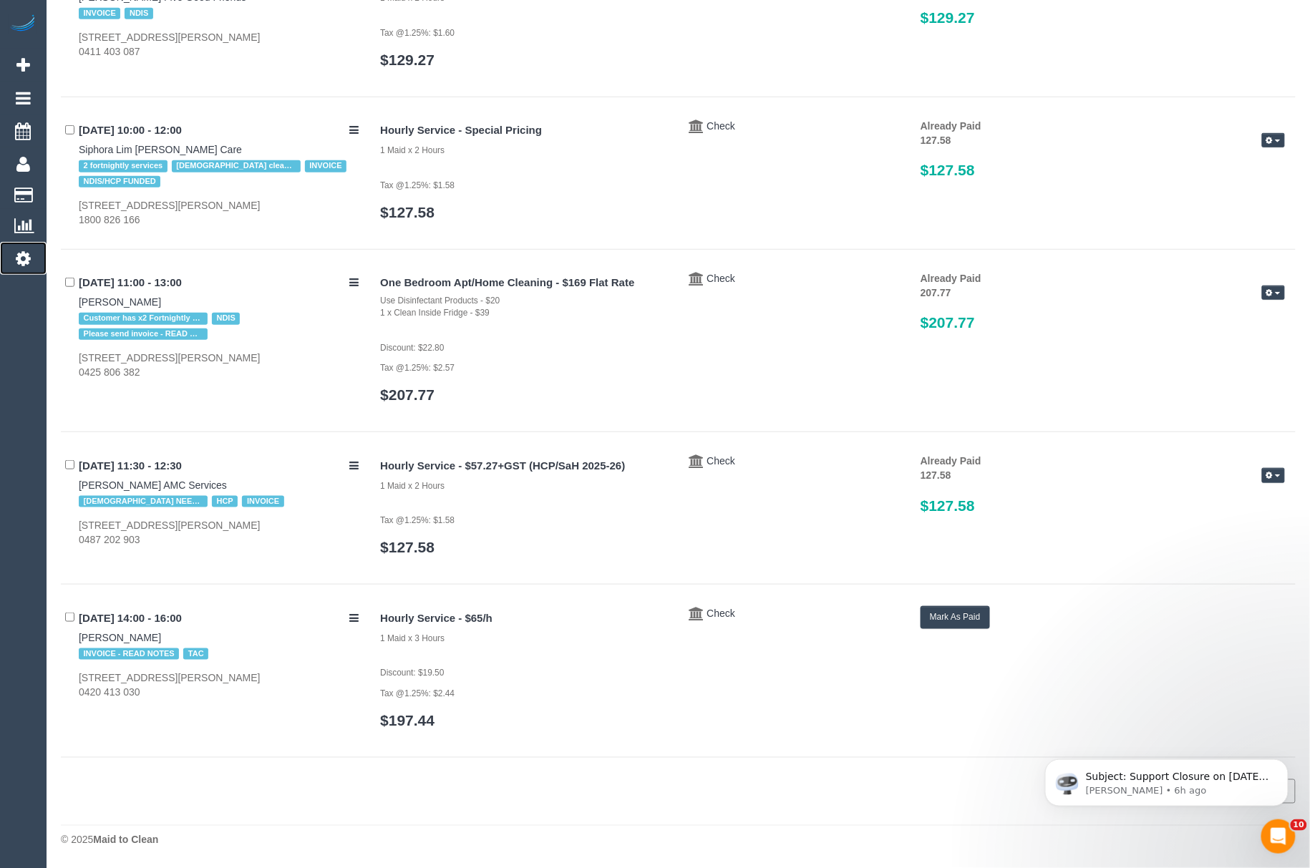
click at [24, 255] on icon at bounding box center [23, 258] width 15 height 17
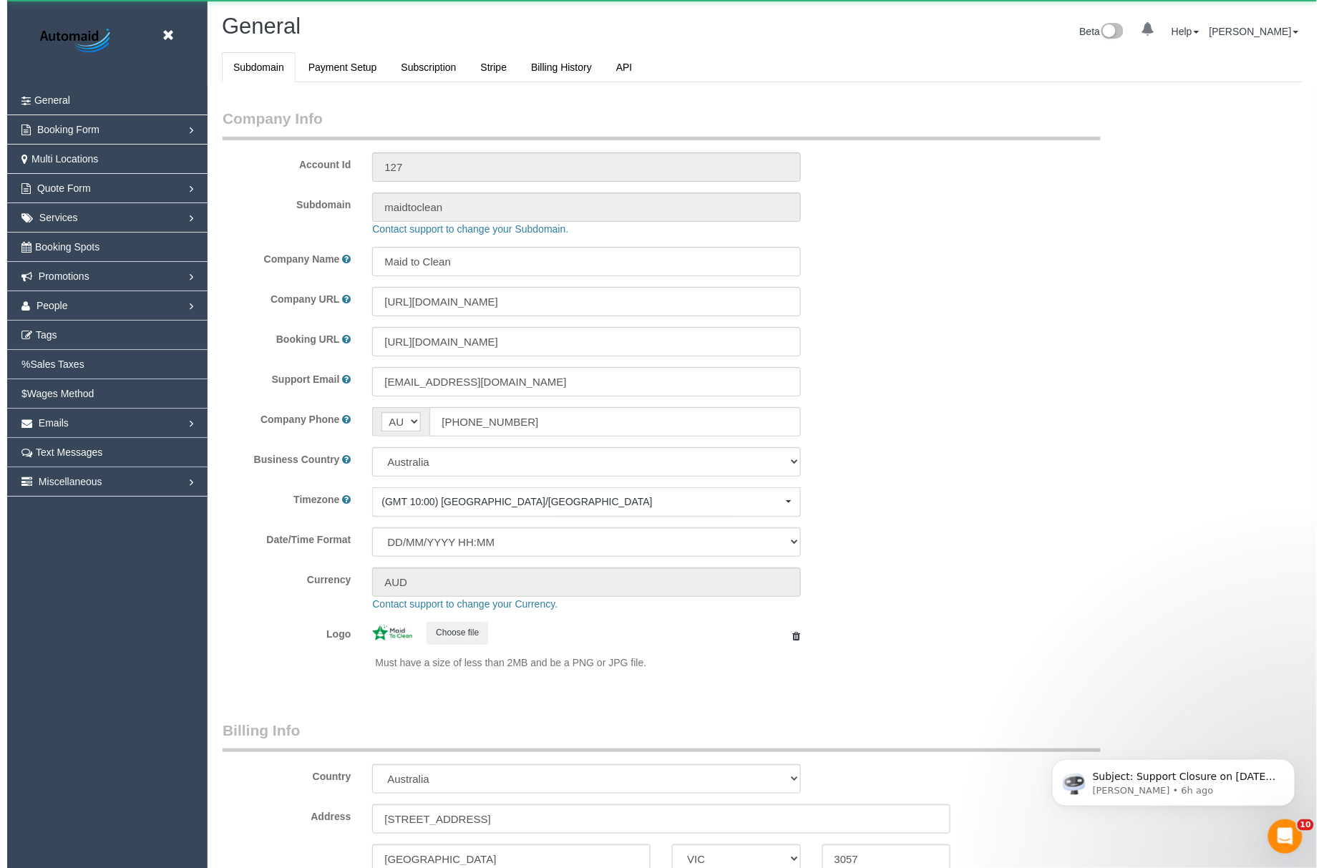
scroll to position [3237, 1310]
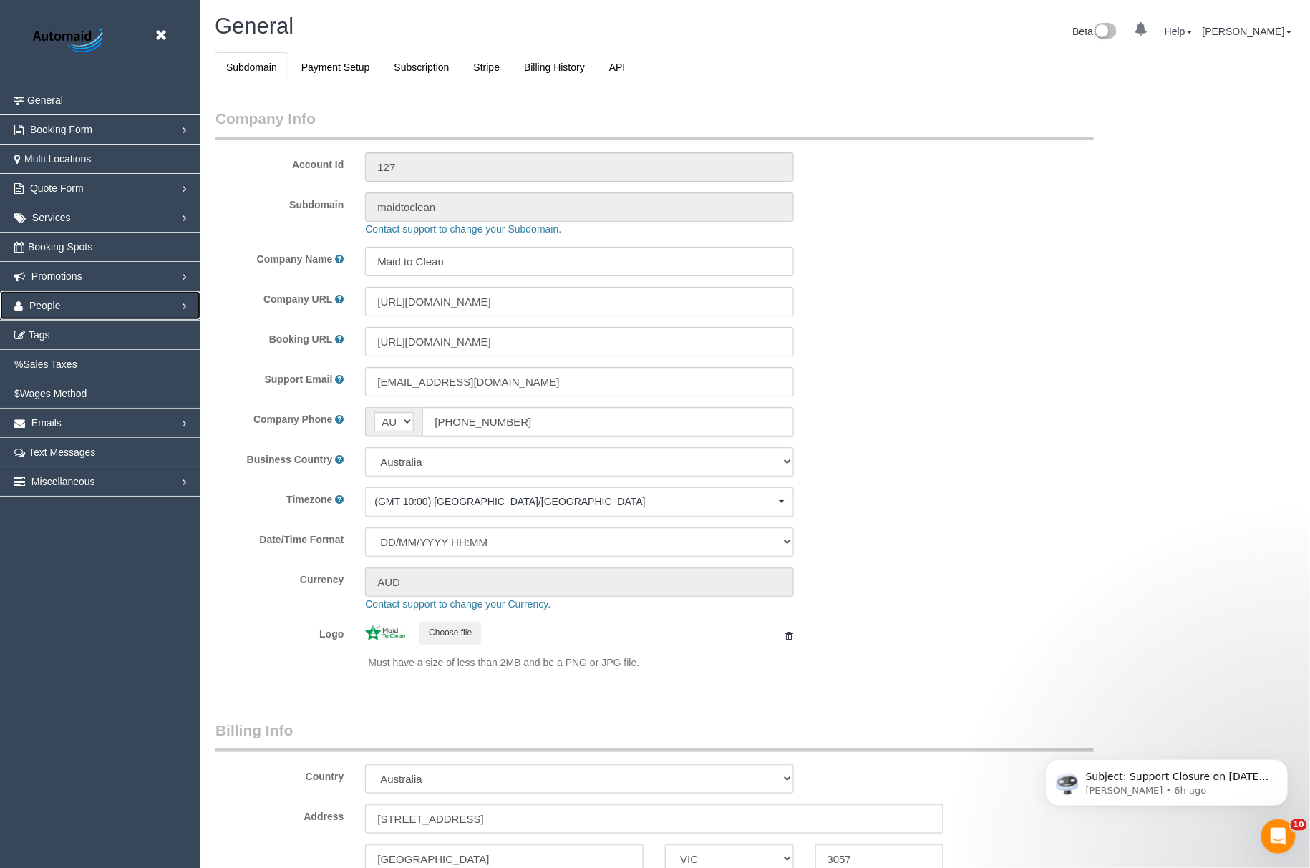
select select "1"
click at [56, 302] on span "People" at bounding box center [45, 305] width 32 height 11
click at [52, 333] on link "Teams" at bounding box center [100, 335] width 200 height 29
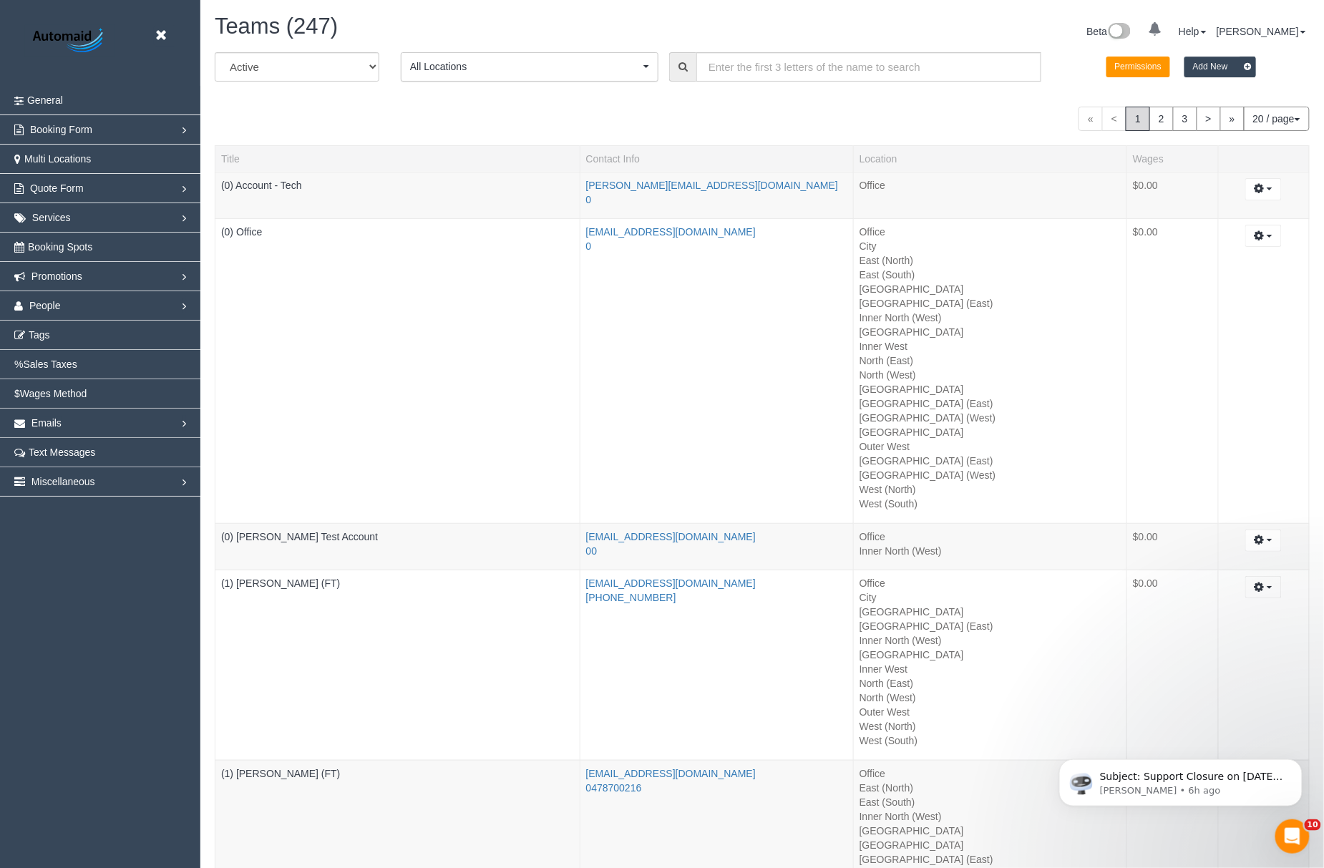
scroll to position [3282, 1310]
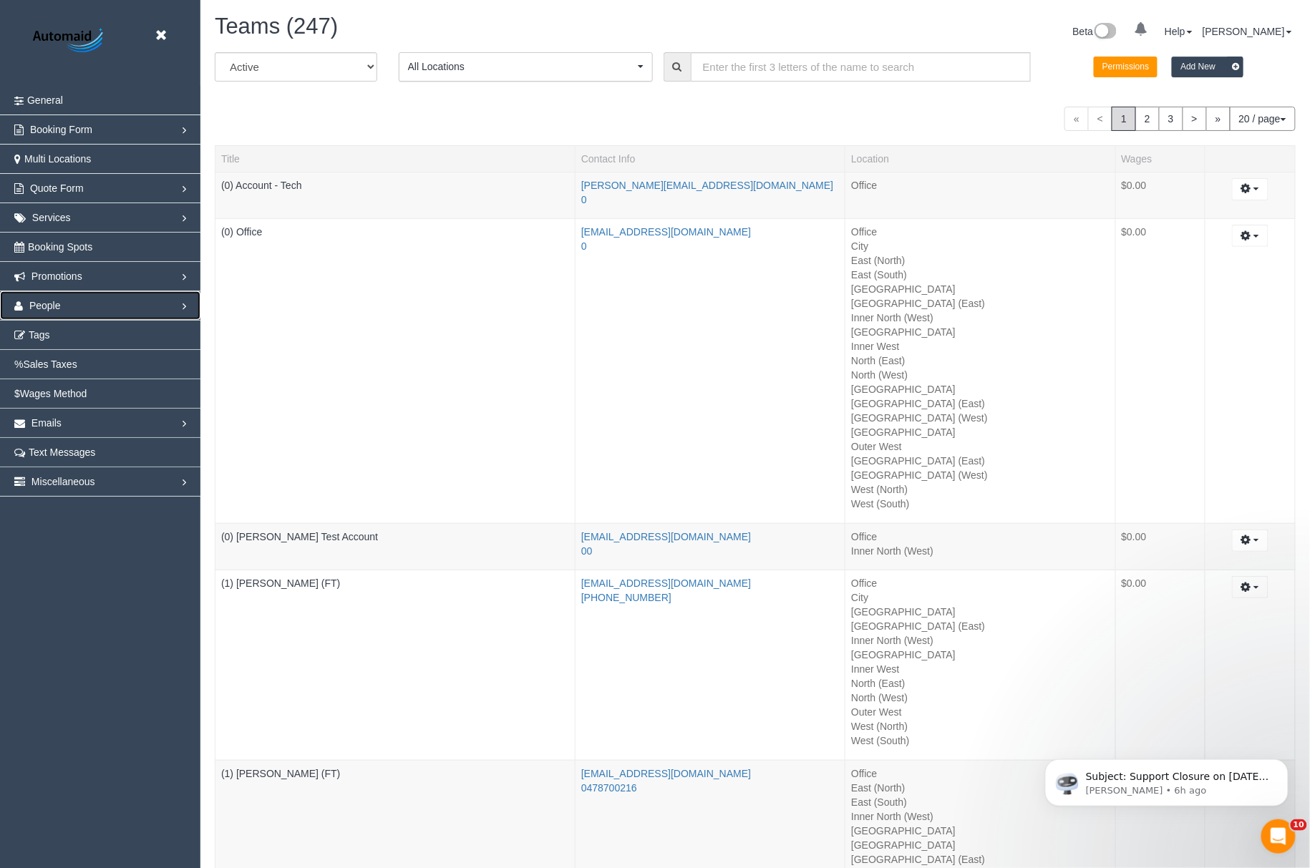
click at [103, 307] on link "People" at bounding box center [100, 305] width 200 height 29
click at [84, 327] on link "Teams" at bounding box center [100, 335] width 200 height 29
click at [704, 76] on input "text" at bounding box center [861, 66] width 340 height 29
type input "om goyani"
click at [336, 66] on select "All Active Archived" at bounding box center [296, 66] width 163 height 29
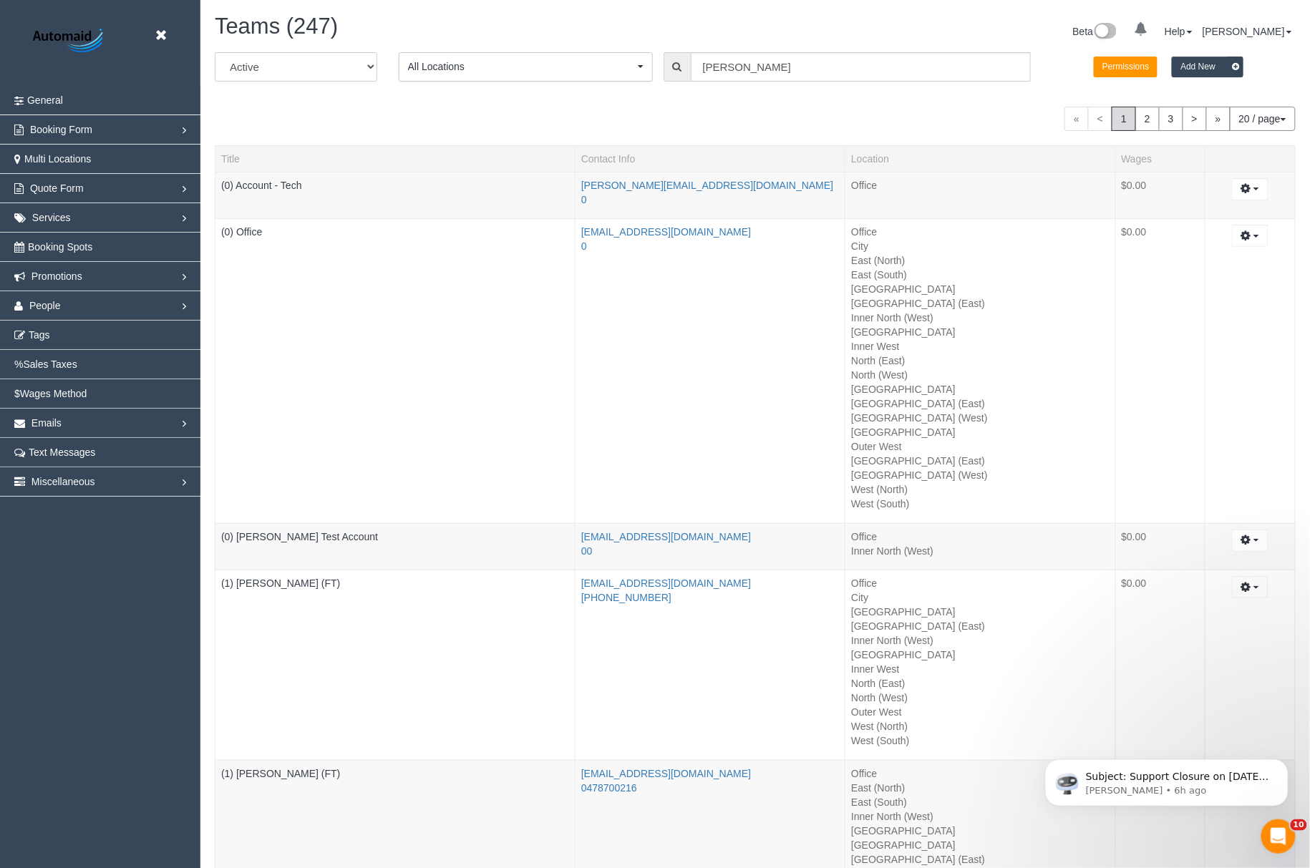
select select "string:archived"
click at [215, 52] on select "All Active Archived" at bounding box center [296, 66] width 163 height 29
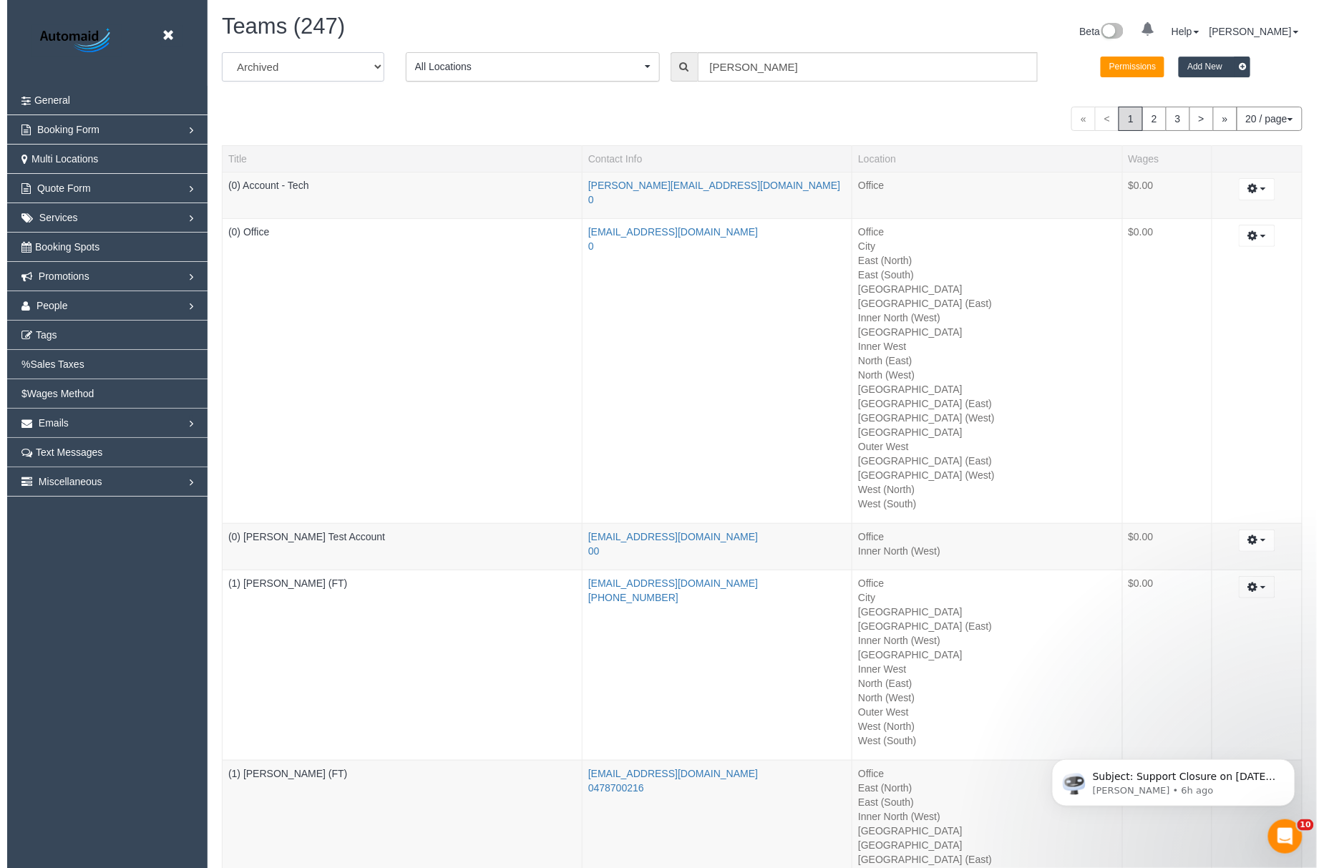
scroll to position [71197, 70267]
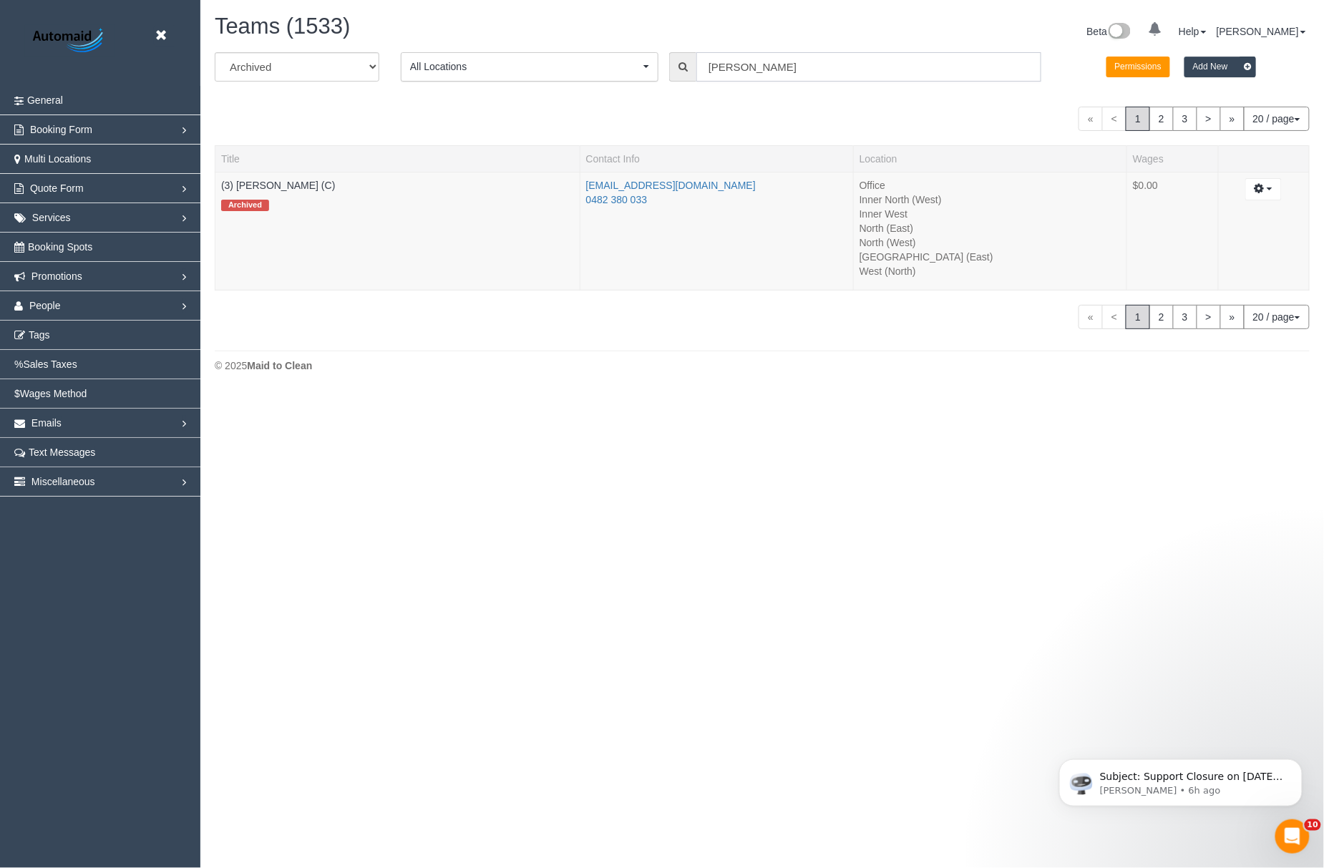
drag, startPoint x: 760, startPoint y: 63, endPoint x: 561, endPoint y: 43, distance: 200.0
click at [556, 56] on div "All Active Archived All Locations All Locations Active Locations Office [defaul…" at bounding box center [762, 72] width 1117 height 40
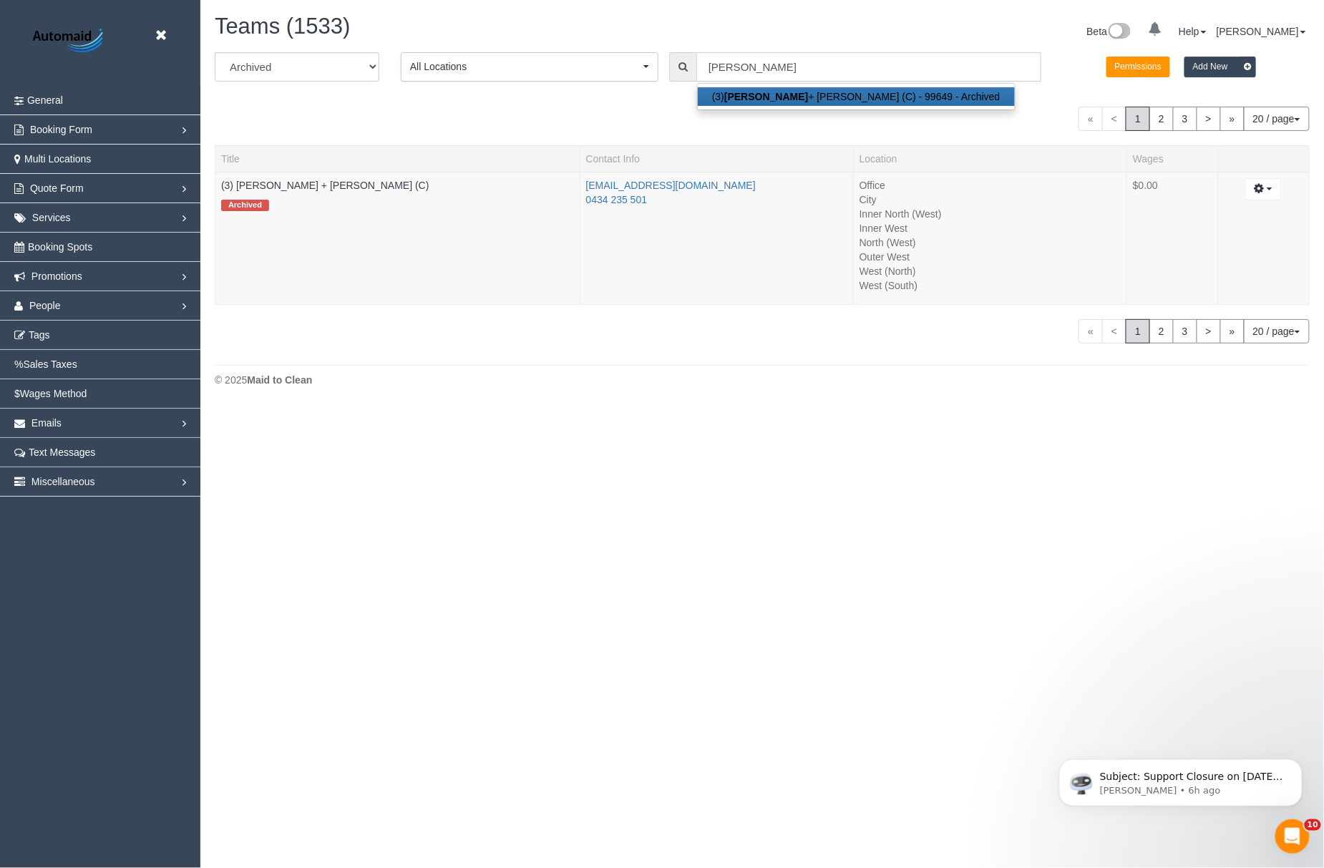
drag, startPoint x: 808, startPoint y: 69, endPoint x: 573, endPoint y: 66, distance: 234.8
click at [573, 66] on div "All Active Archived All Locations All Locations Active Locations Office [defaul…" at bounding box center [762, 72] width 1117 height 40
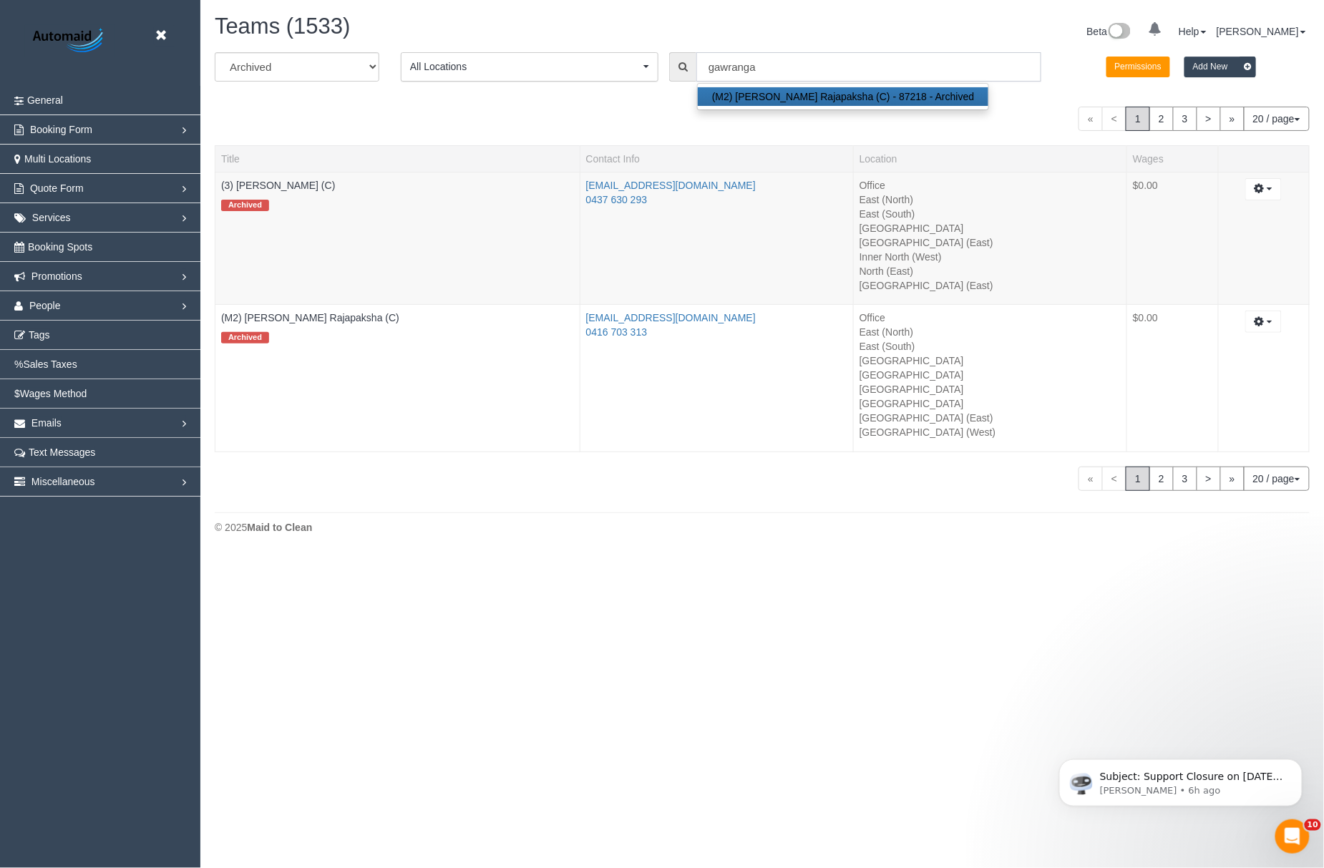
scroll to position [71169, 70267]
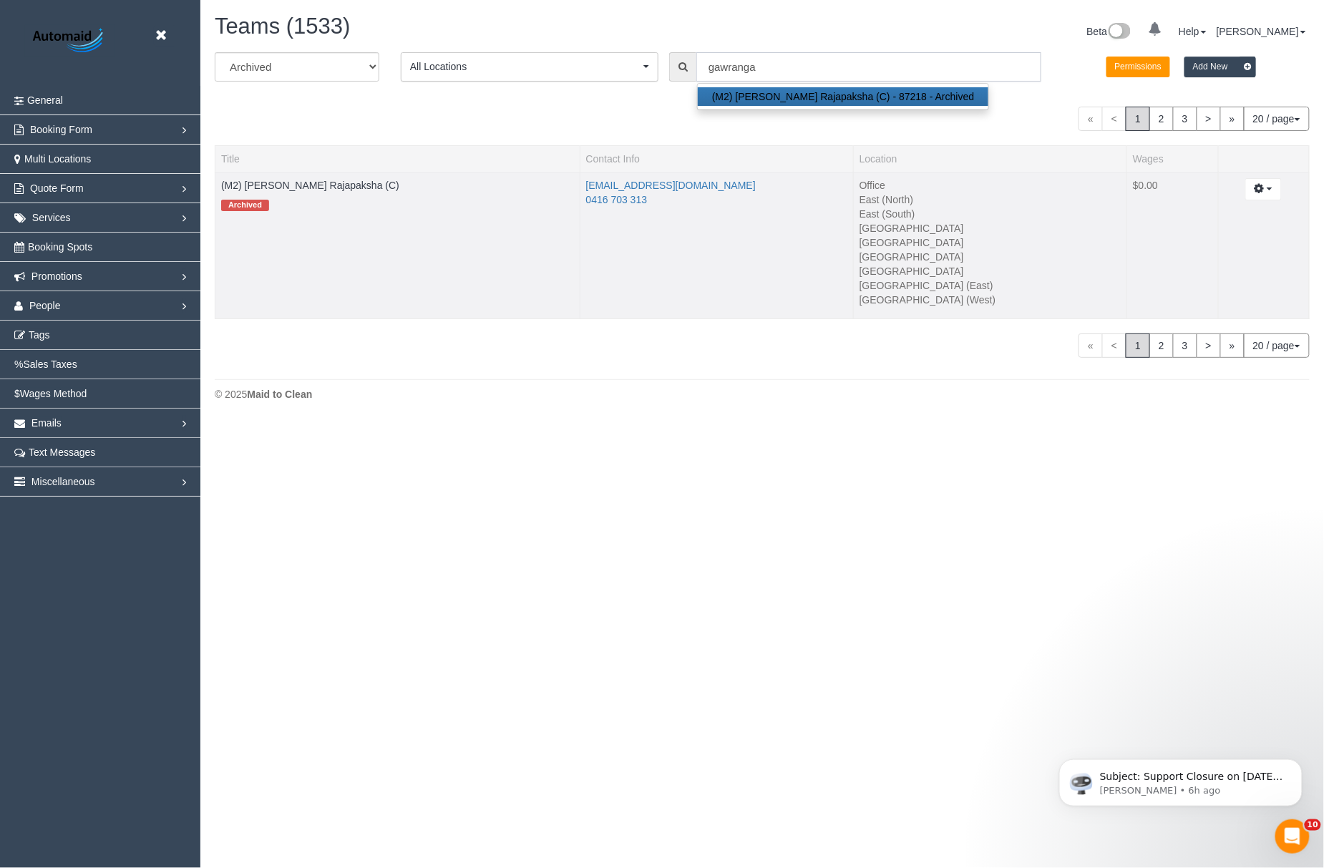
type input "gawranga"
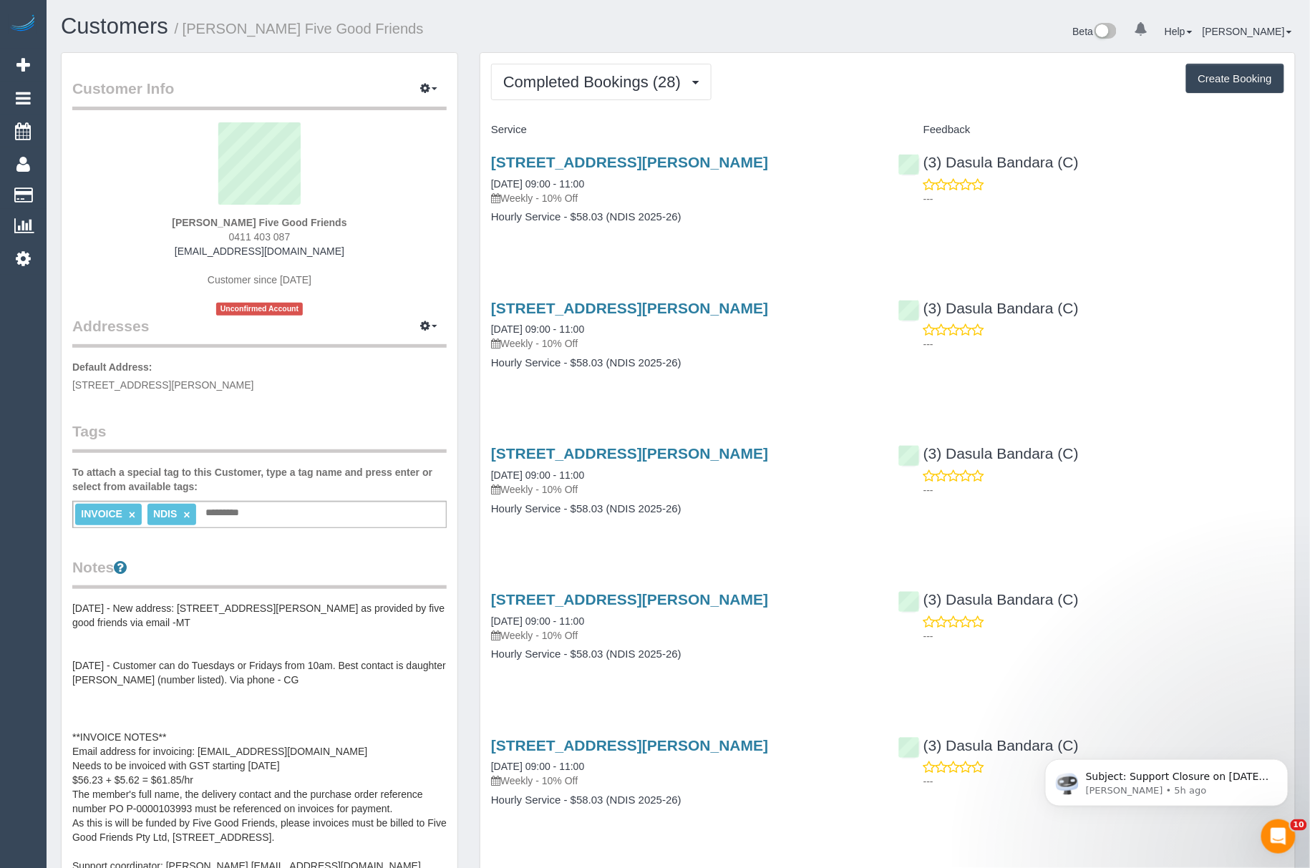
click at [227, 792] on pre "03/04/25 - New address: 40 Surrey Road, Blackburn North, VIC, 3130 as provided …" at bounding box center [259, 737] width 374 height 272
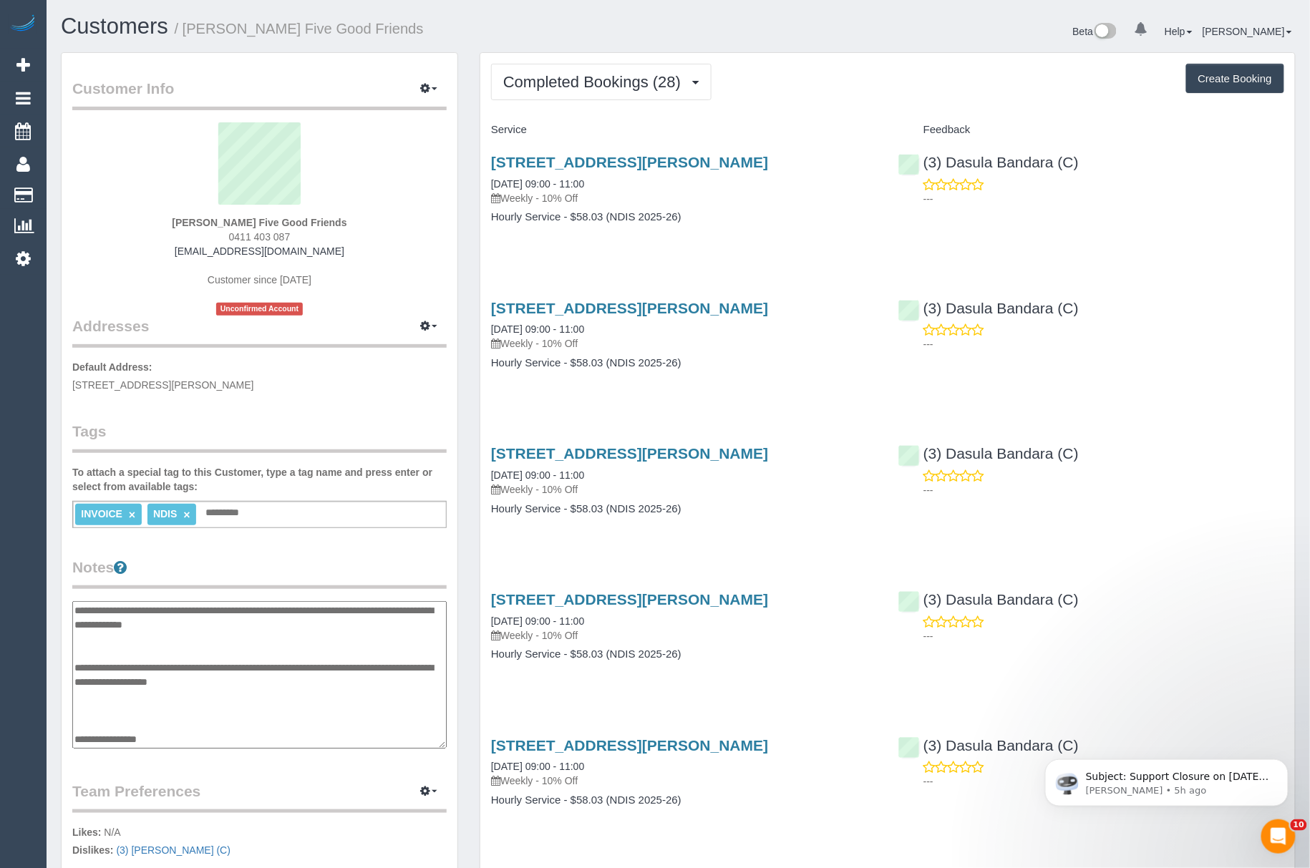
scroll to position [143, 0]
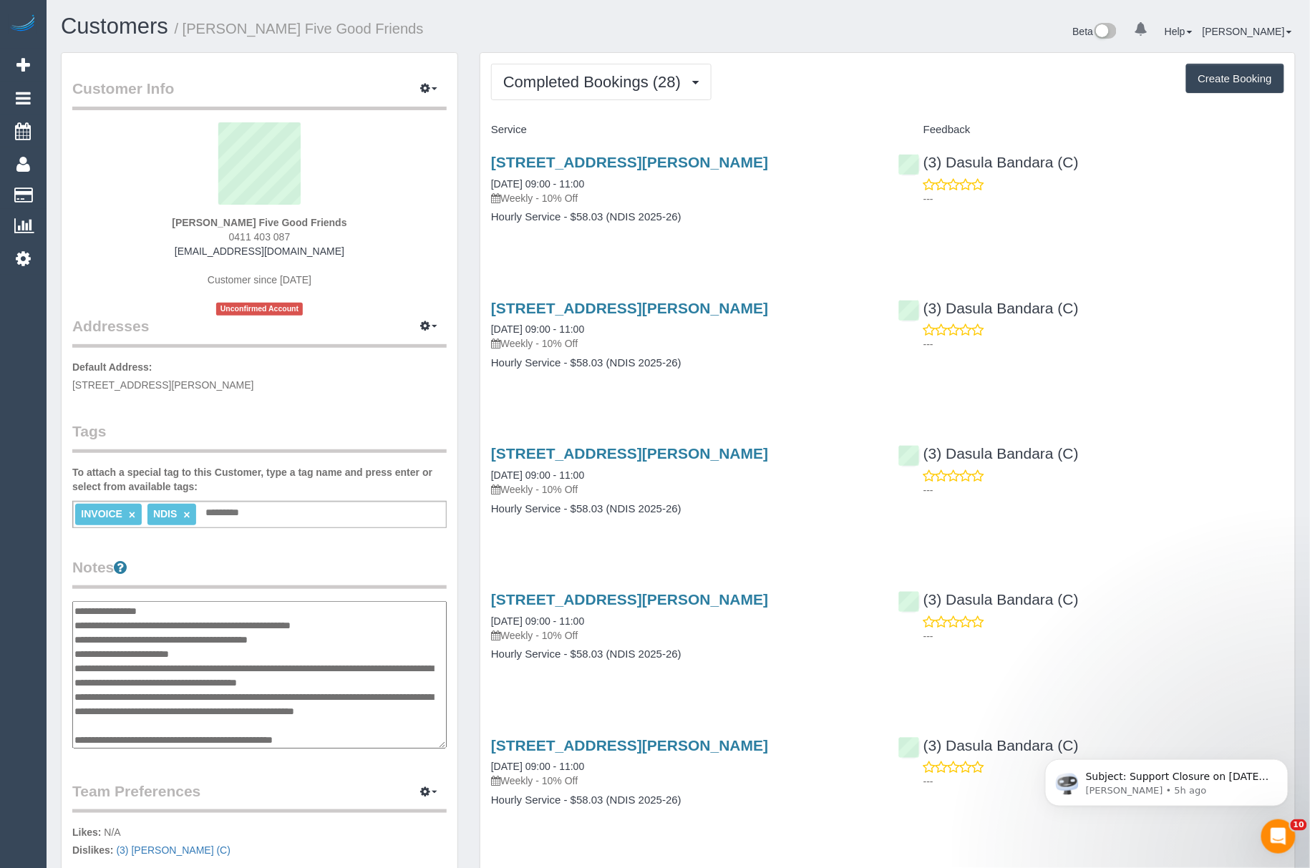
drag, startPoint x: 195, startPoint y: 660, endPoint x: 127, endPoint y: 668, distance: 67.8
click at [127, 668] on textarea "**********" at bounding box center [259, 675] width 374 height 148
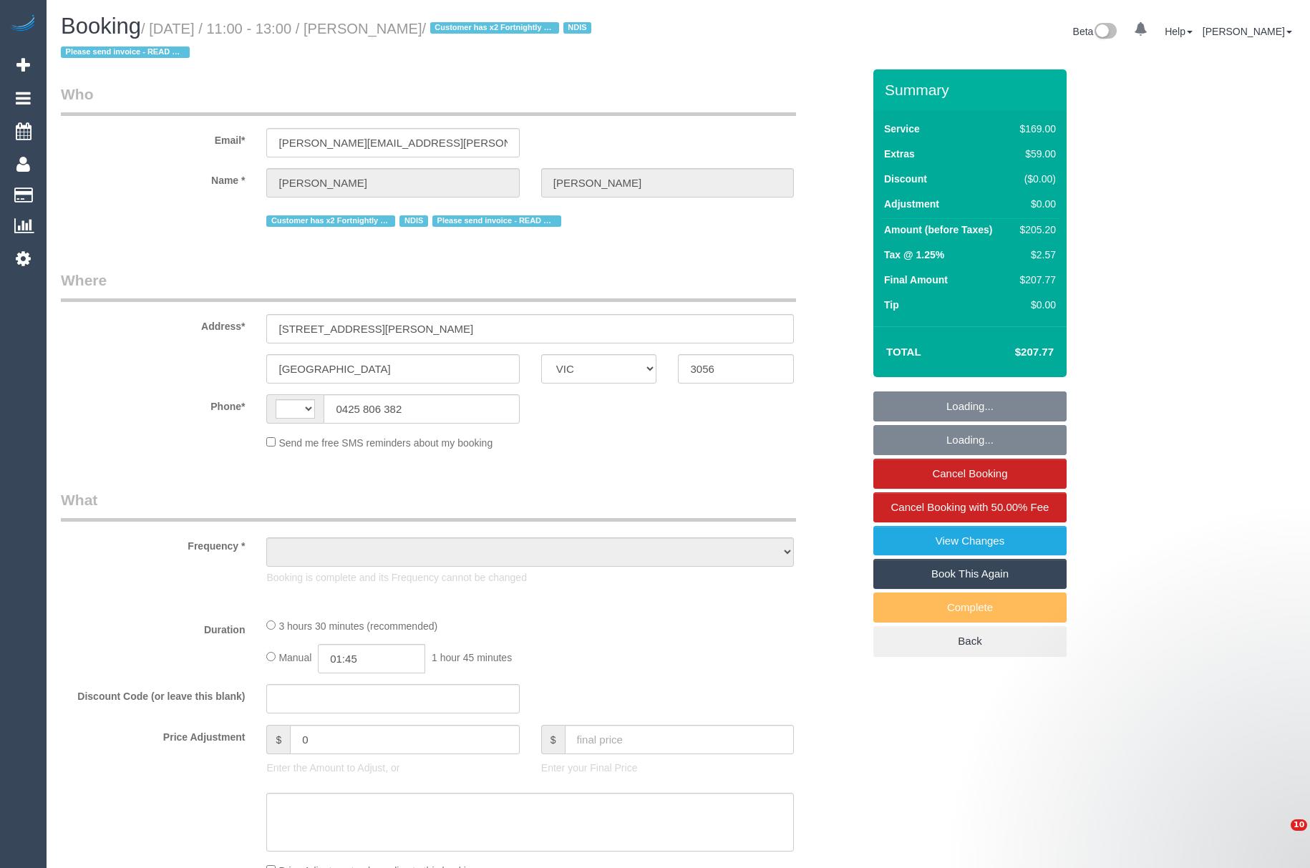
select select "VIC"
select select "string:AU"
select select "number:28"
select select "number:15"
select select "number:18"
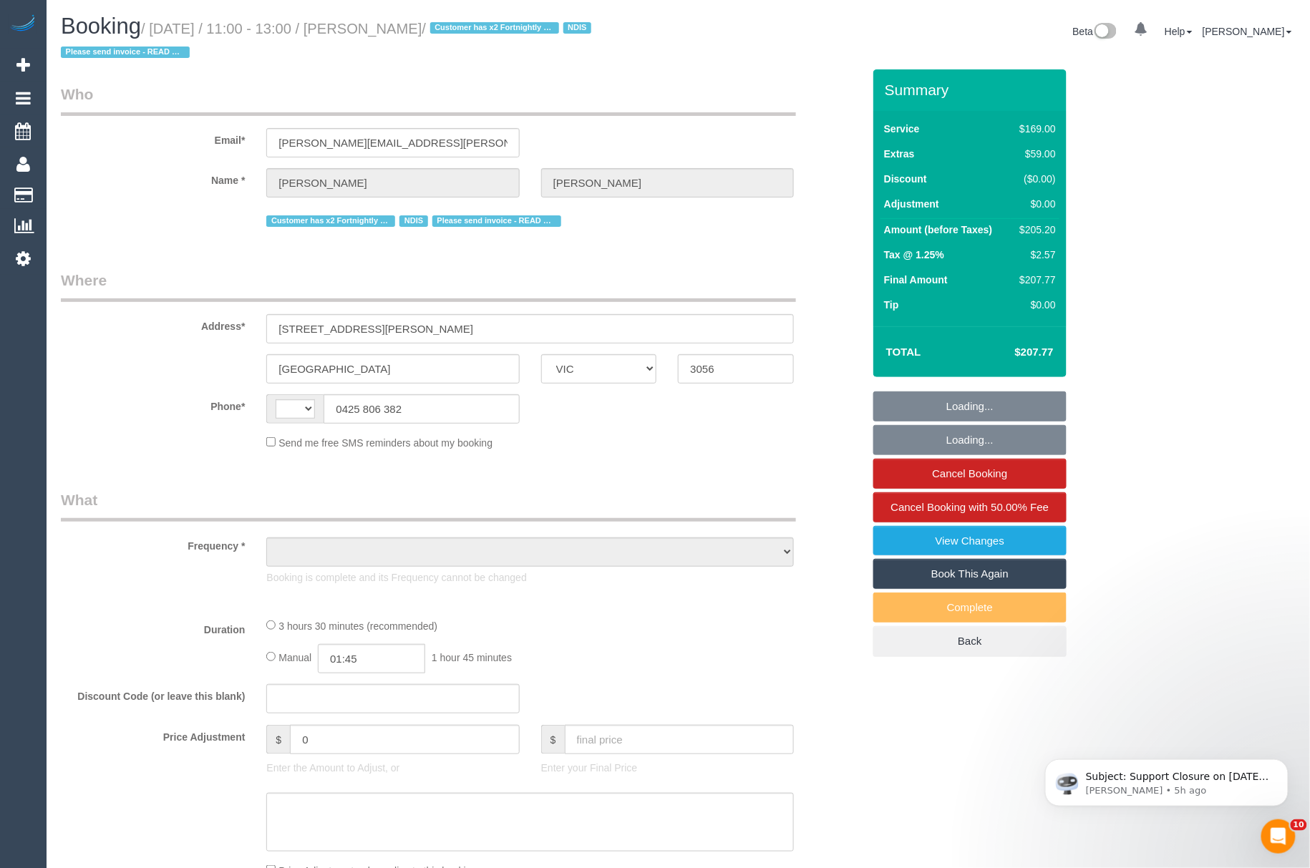
select select "number:22"
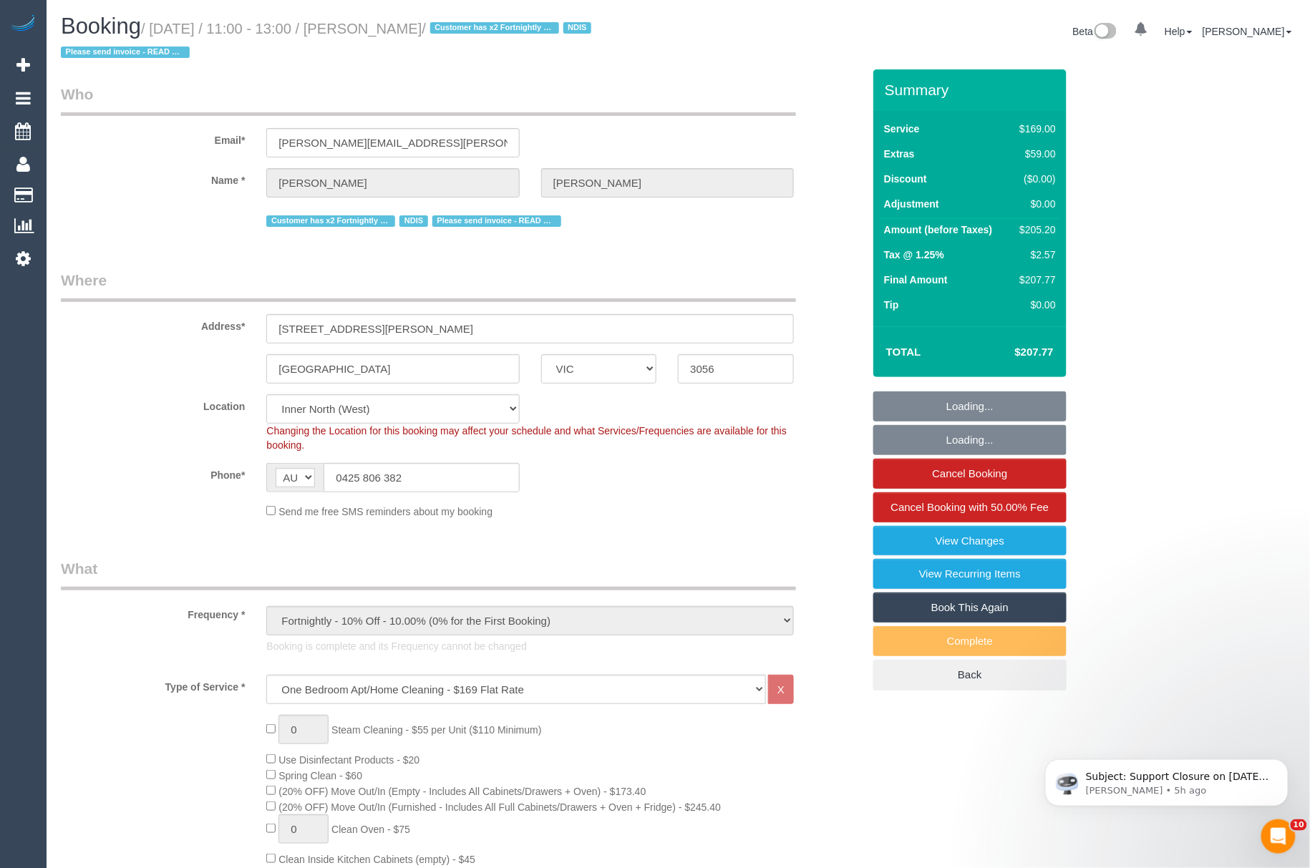
select select "object:1647"
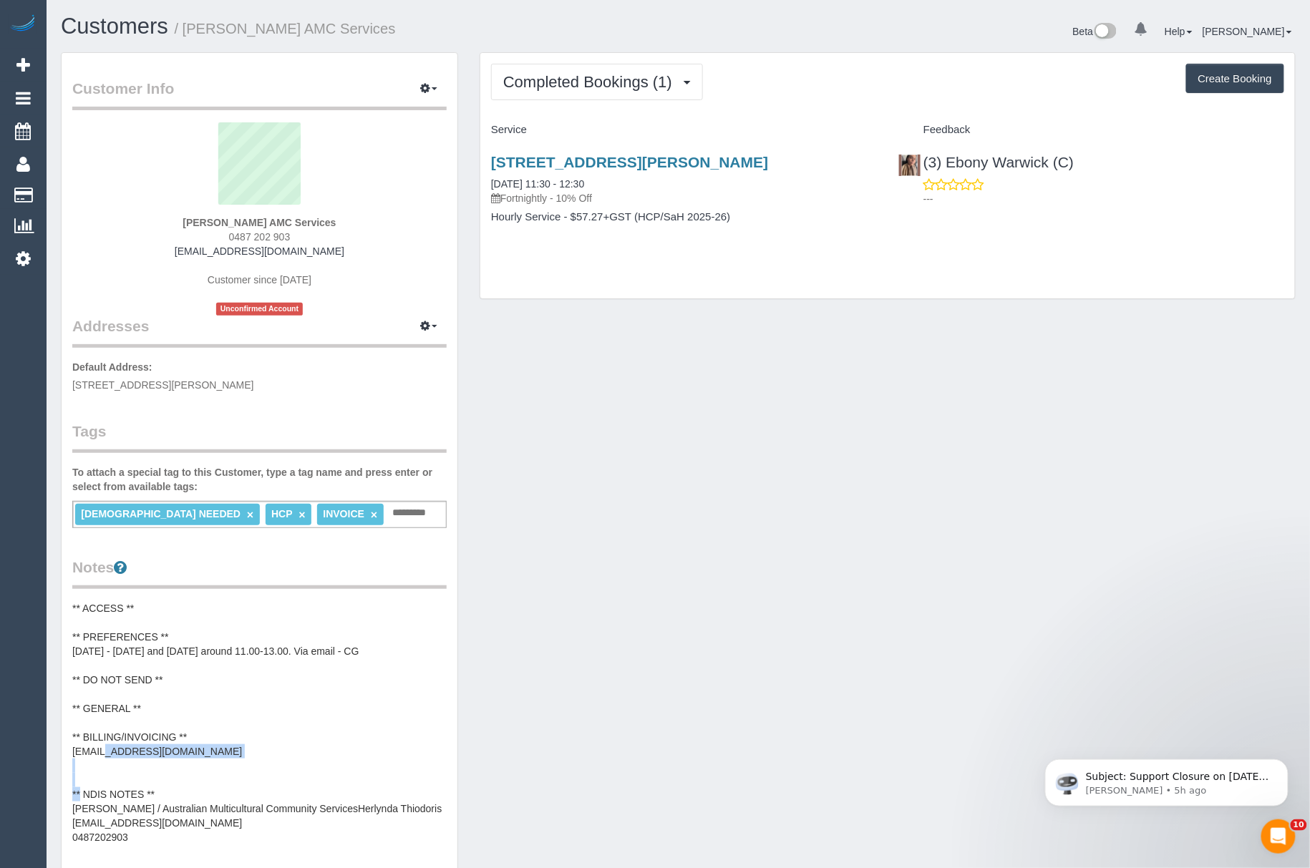
drag, startPoint x: 212, startPoint y: 751, endPoint x: 67, endPoint y: 748, distance: 144.6
click at [67, 748] on div "Customer Info Edit Contact Info Send Message Email Preferences Special Sales Ta…" at bounding box center [260, 638] width 396 height 1171
copy pre "invoices@amcservices.org.au"
click at [516, 158] on link "[STREET_ADDRESS][PERSON_NAME]" at bounding box center [629, 162] width 277 height 16
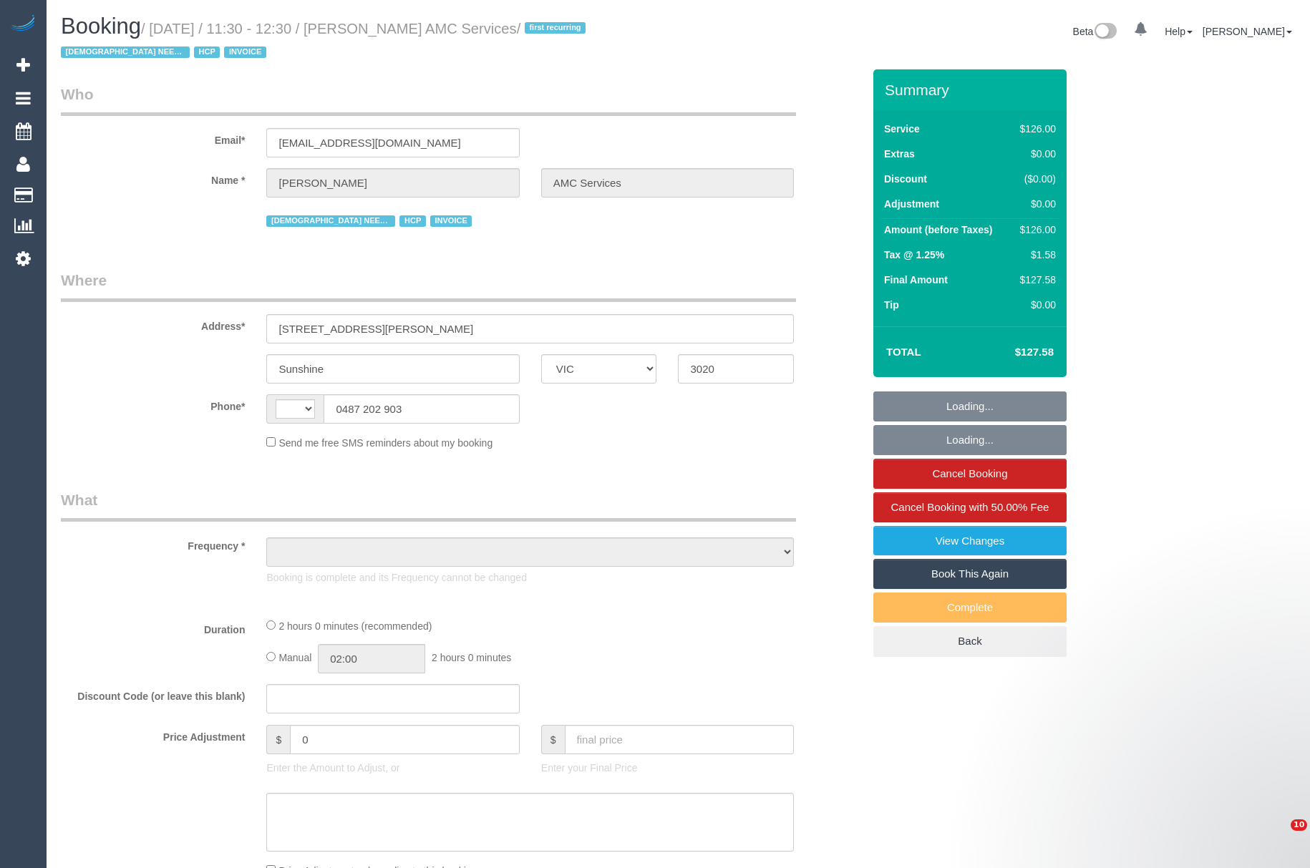
select select "VIC"
select select "string:AU"
select select "120"
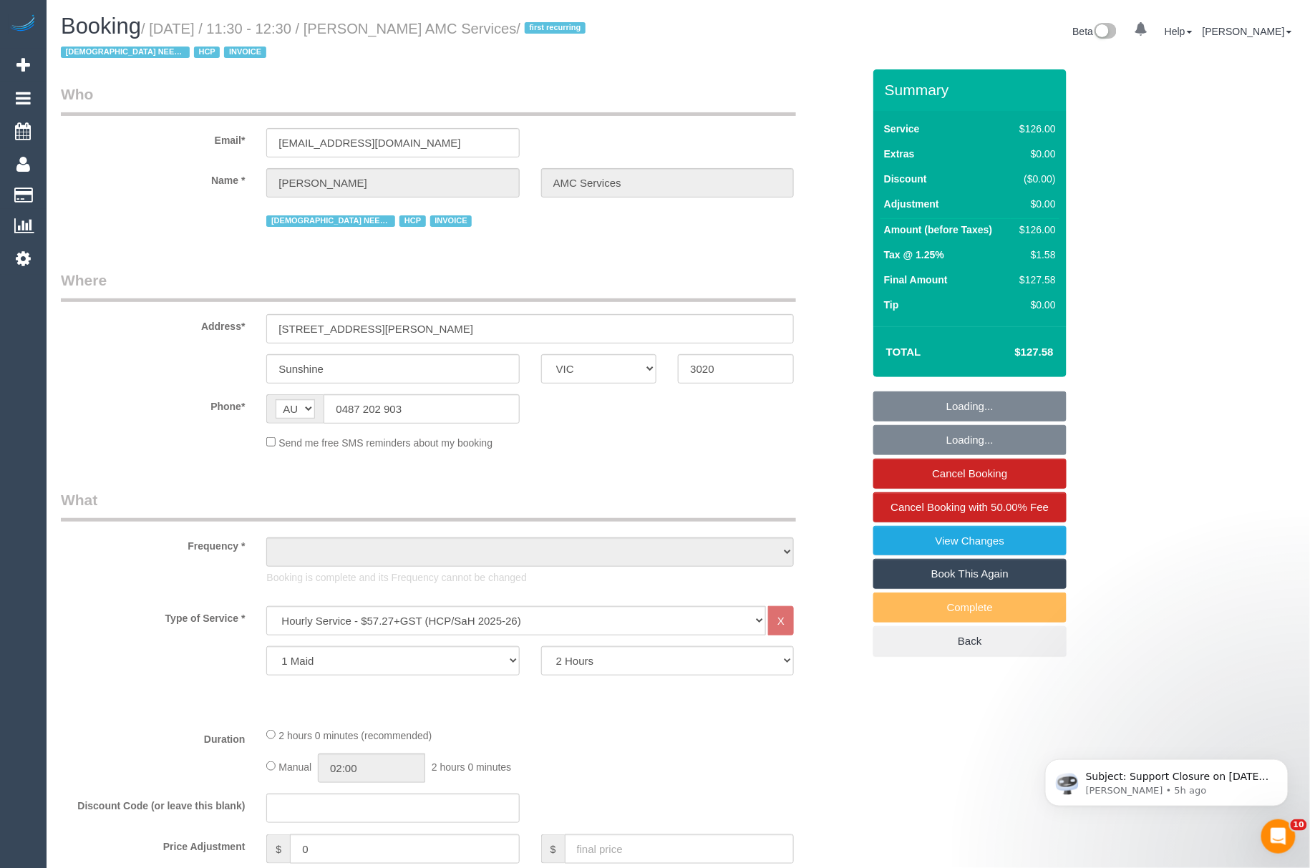
select select "number:28"
select select "number:14"
select select "number:19"
select select "number:36"
select select "number:35"
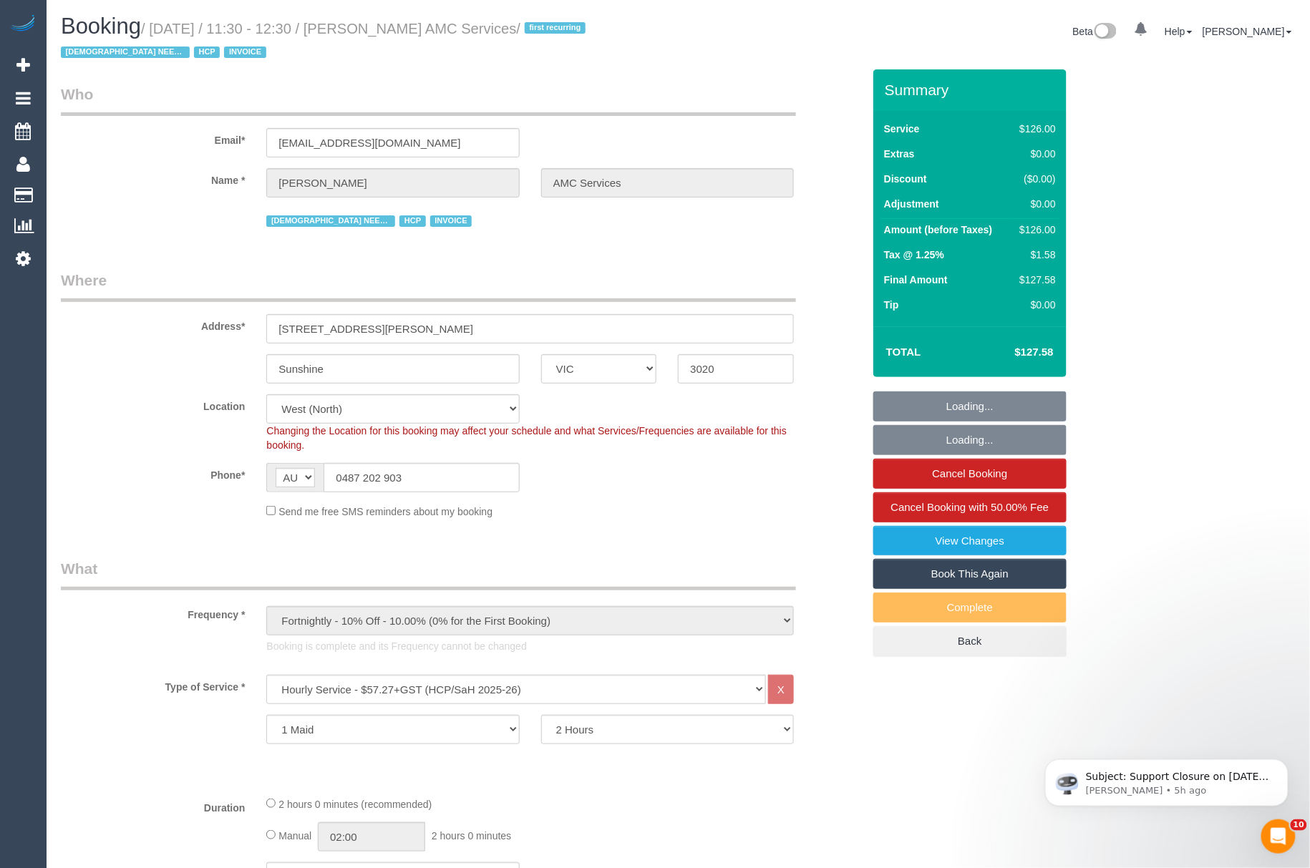
select select "object:777"
